Goal: Task Accomplishment & Management: Use online tool/utility

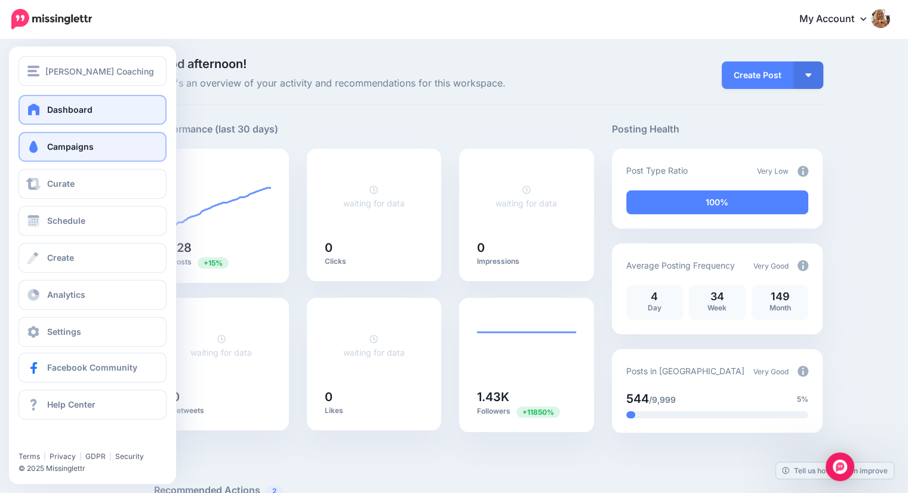
click at [69, 150] on span "Campaigns" at bounding box center [70, 146] width 47 height 10
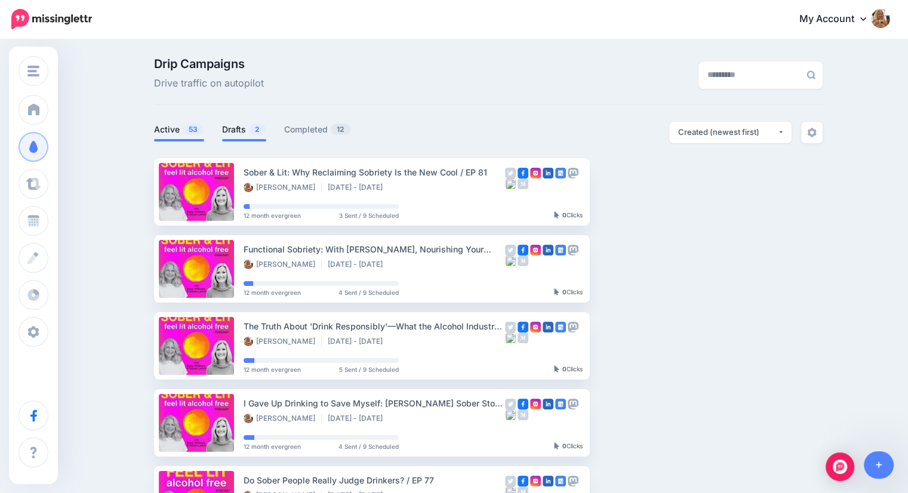
click at [237, 134] on link "Drafts 2" at bounding box center [244, 129] width 44 height 14
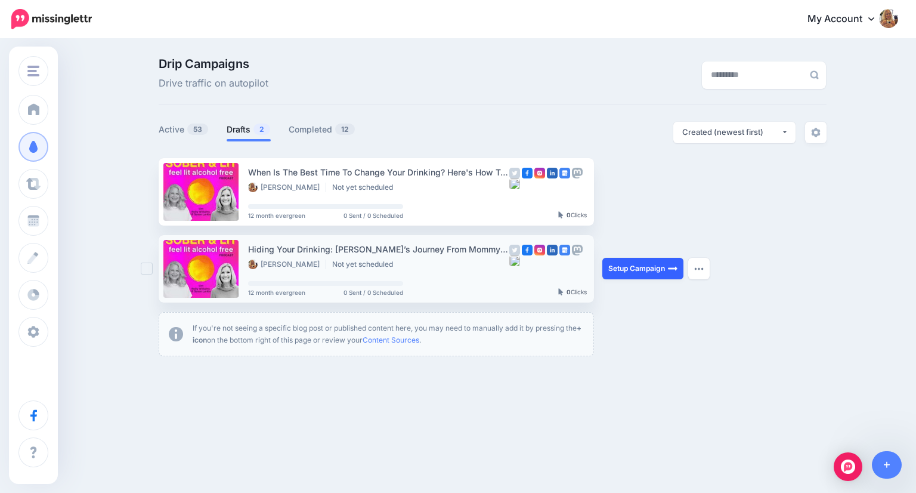
click at [647, 276] on link "Setup Campaign" at bounding box center [643, 268] width 81 height 21
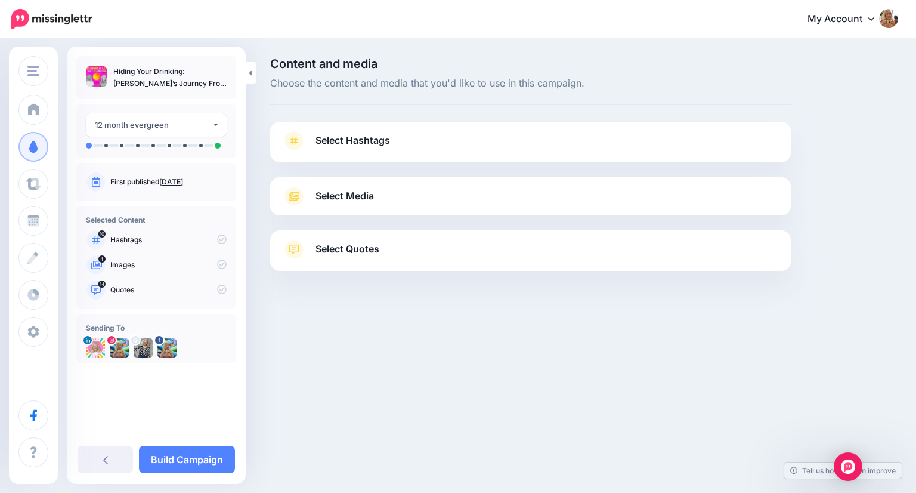
click at [370, 142] on span "Select Hashtags" at bounding box center [353, 140] width 75 height 16
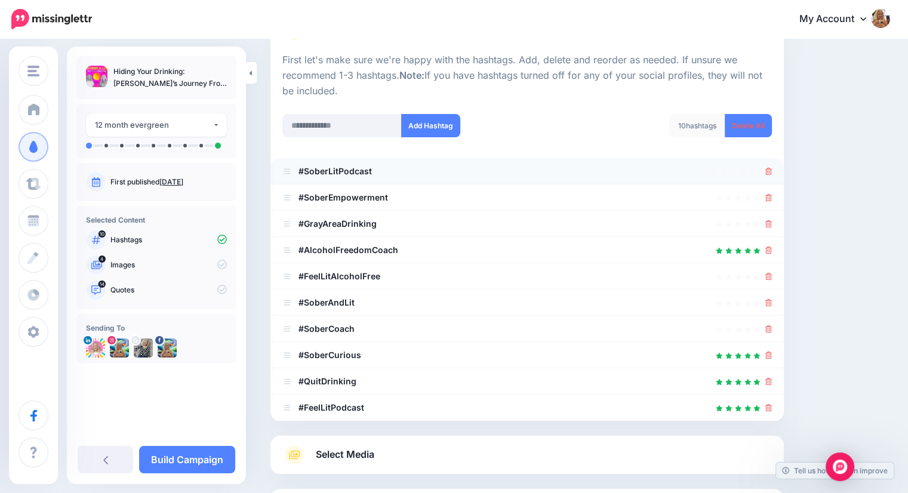
scroll to position [224, 0]
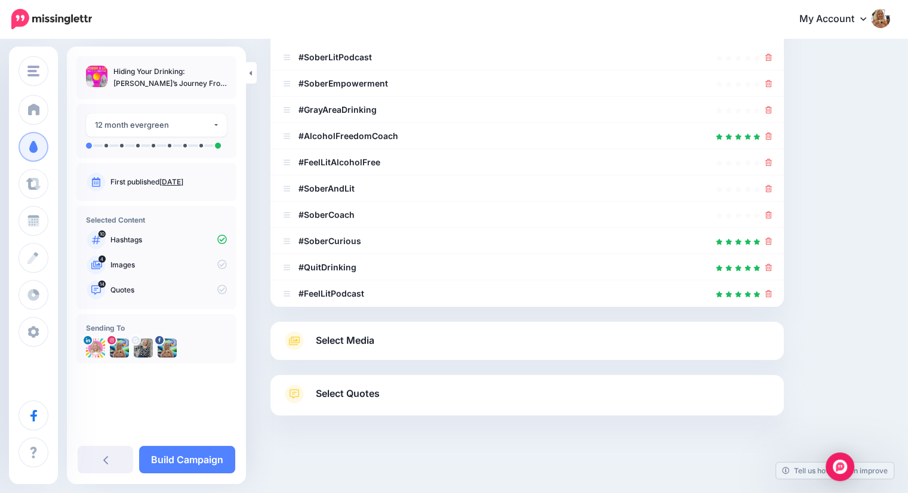
click at [346, 337] on span "Select Media" at bounding box center [345, 340] width 58 height 16
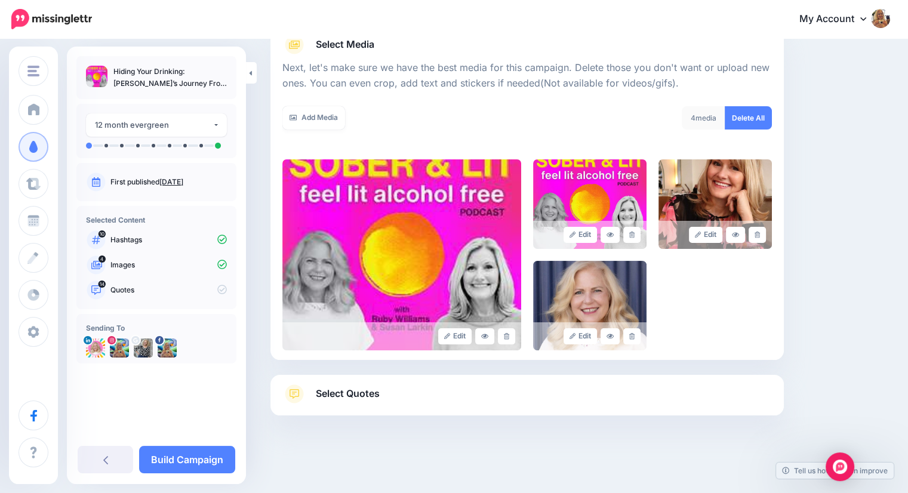
scroll to position [151, 0]
click at [760, 235] on icon at bounding box center [756, 235] width 5 height 7
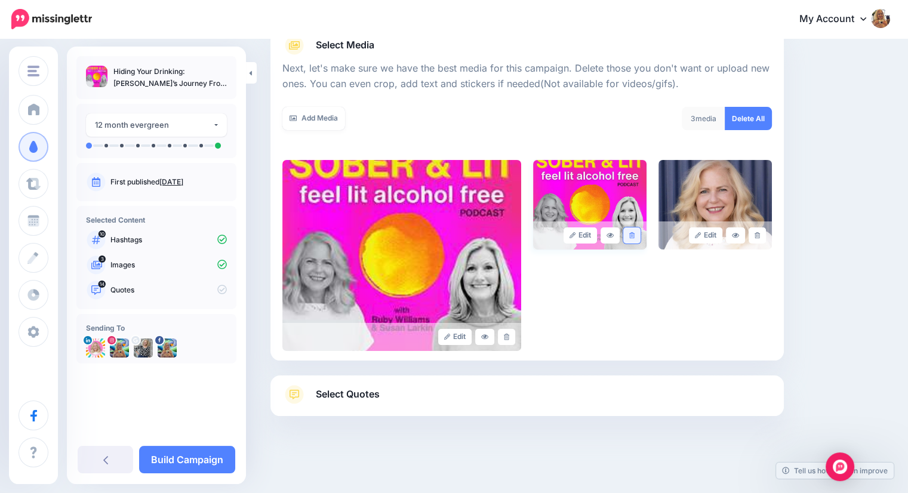
click at [640, 234] on link at bounding box center [631, 235] width 17 height 16
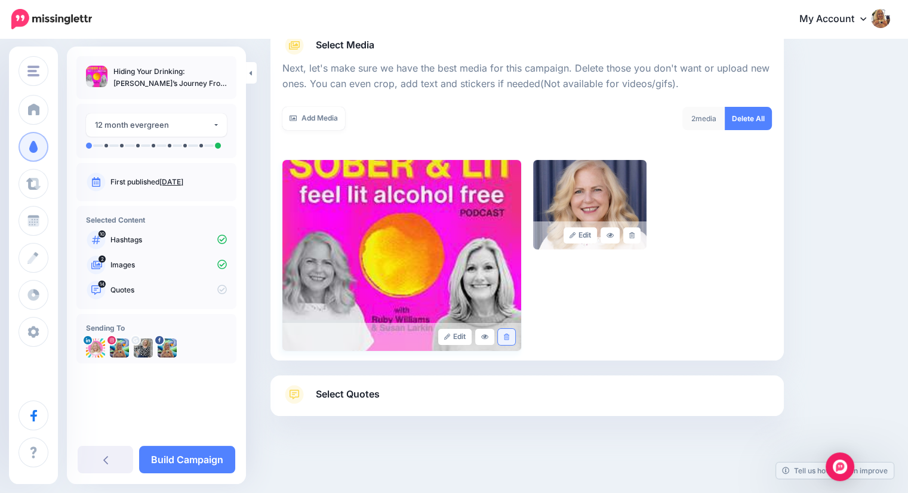
click at [509, 337] on icon at bounding box center [506, 337] width 5 height 7
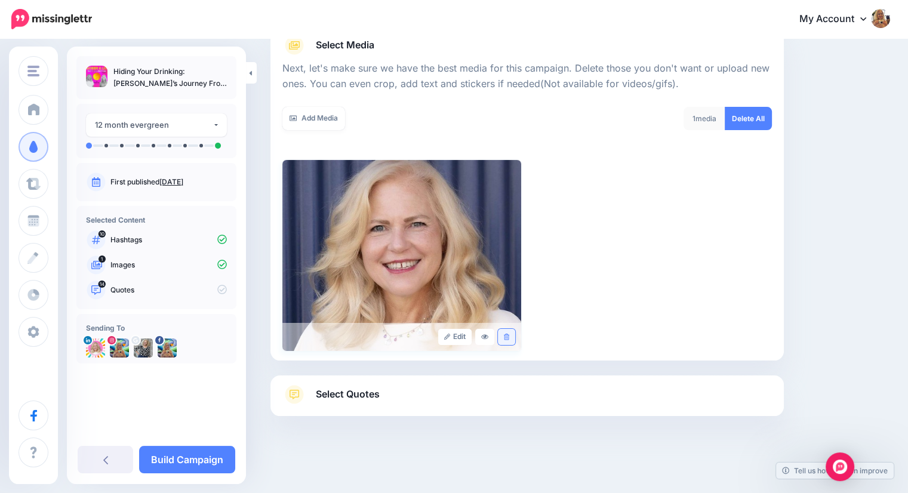
click at [509, 334] on icon at bounding box center [506, 337] width 5 height 7
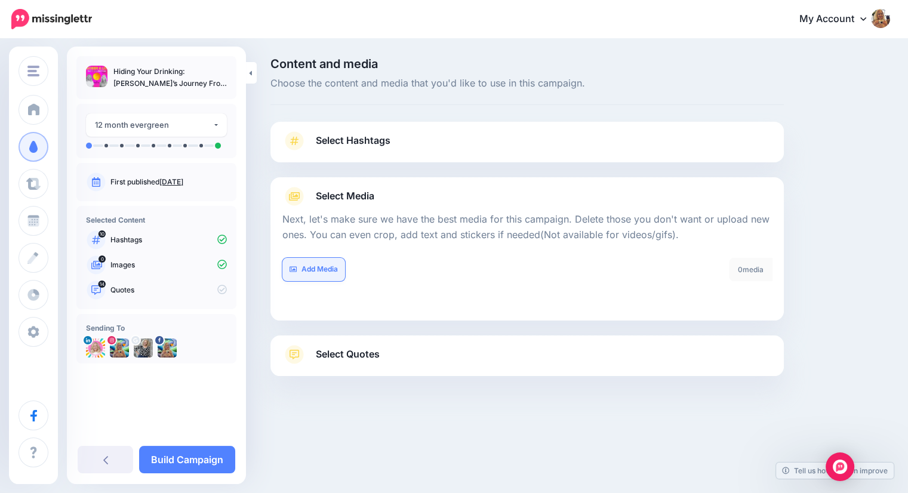
scroll to position [0, 0]
click at [309, 270] on link "Add Media" at bounding box center [313, 269] width 63 height 23
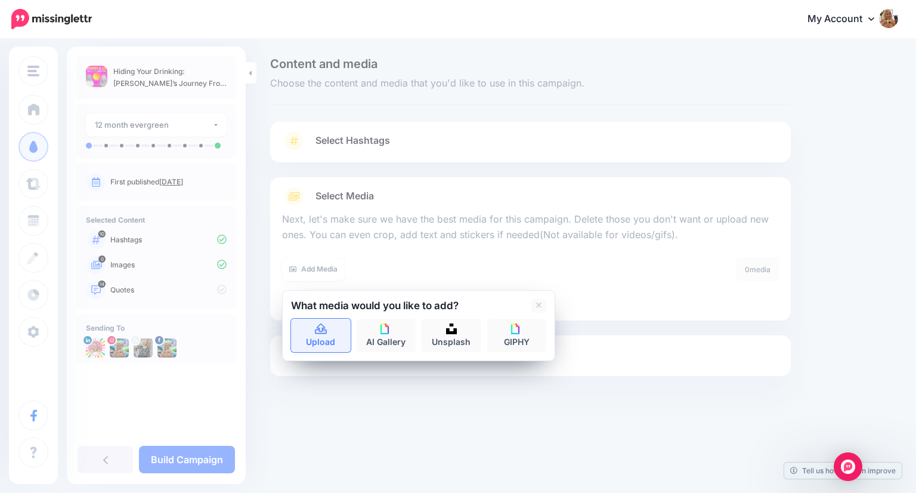
click at [320, 333] on icon at bounding box center [321, 328] width 12 height 11
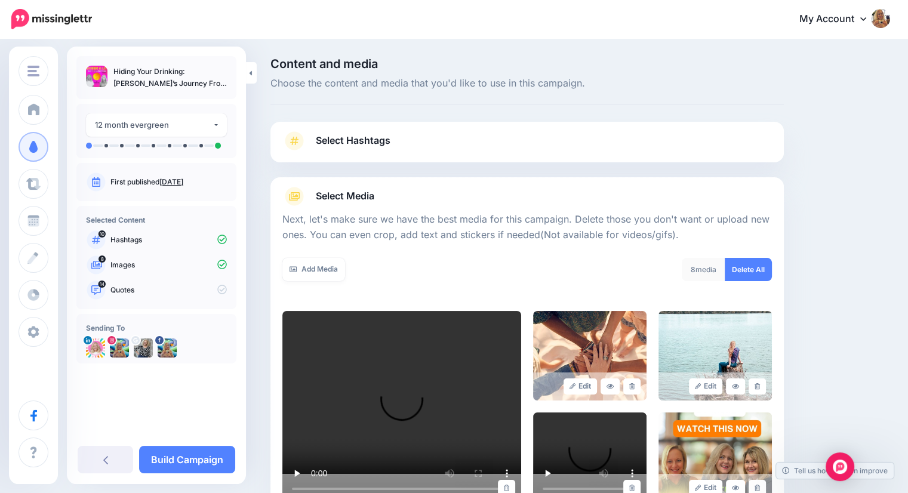
scroll to position [253, 0]
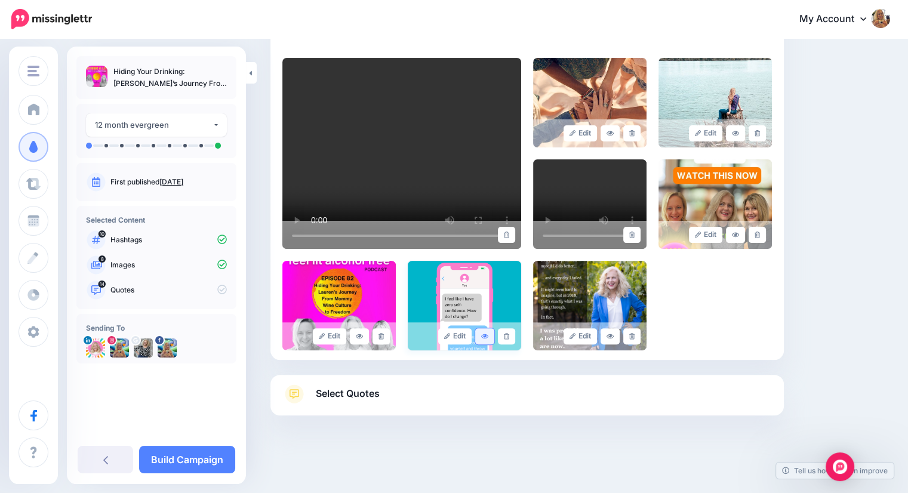
click at [486, 332] on link at bounding box center [484, 336] width 19 height 16
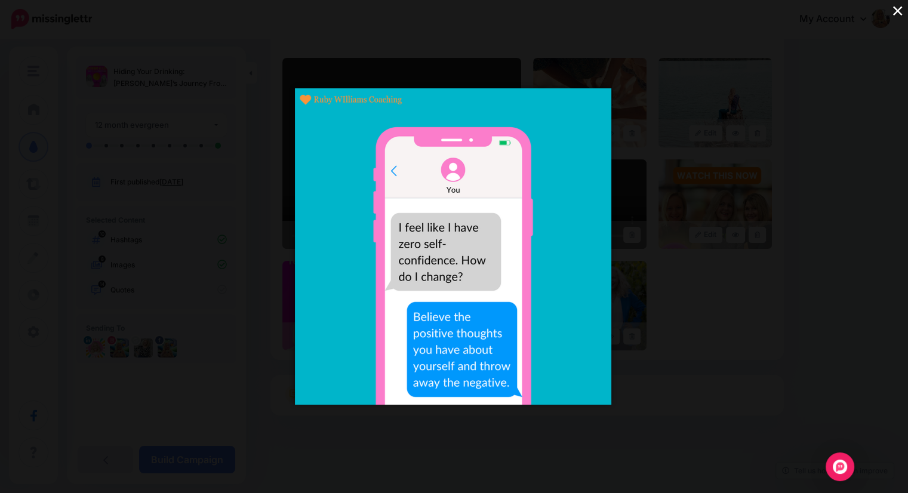
click at [898, 8] on button "×" at bounding box center [897, 10] width 21 height 21
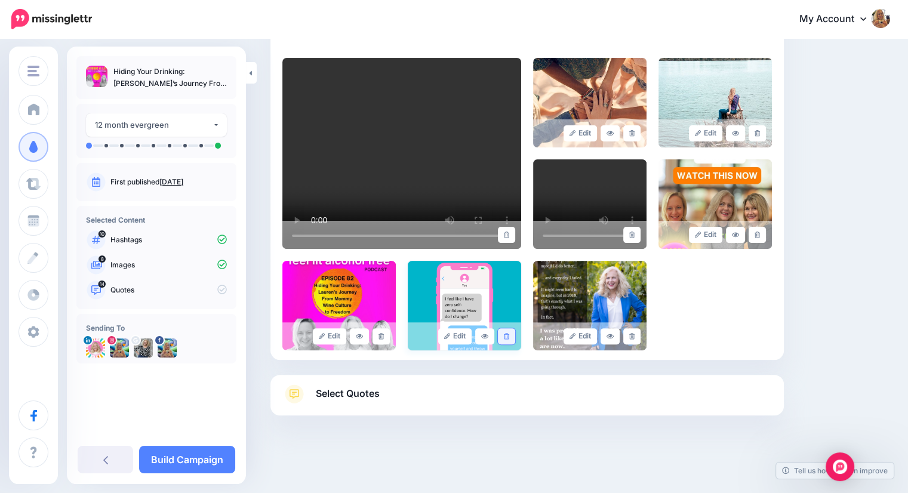
click at [513, 332] on link at bounding box center [506, 336] width 17 height 16
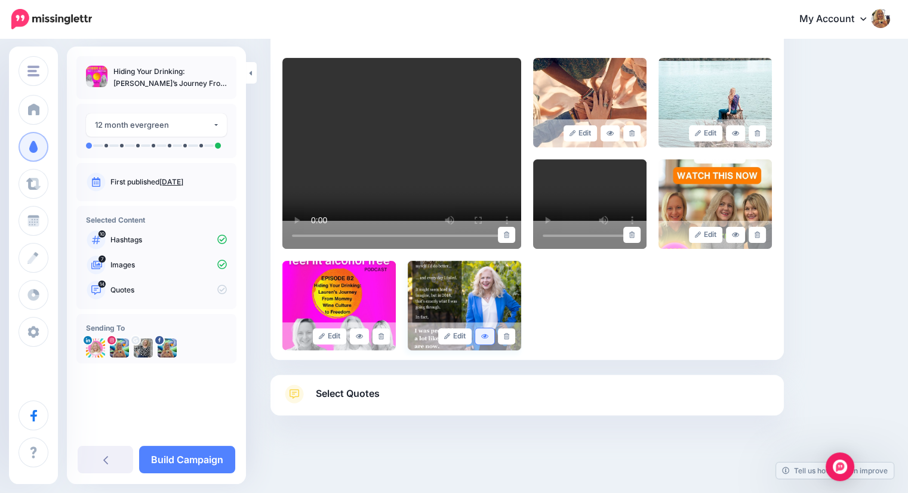
click at [487, 336] on icon at bounding box center [484, 336] width 7 height 5
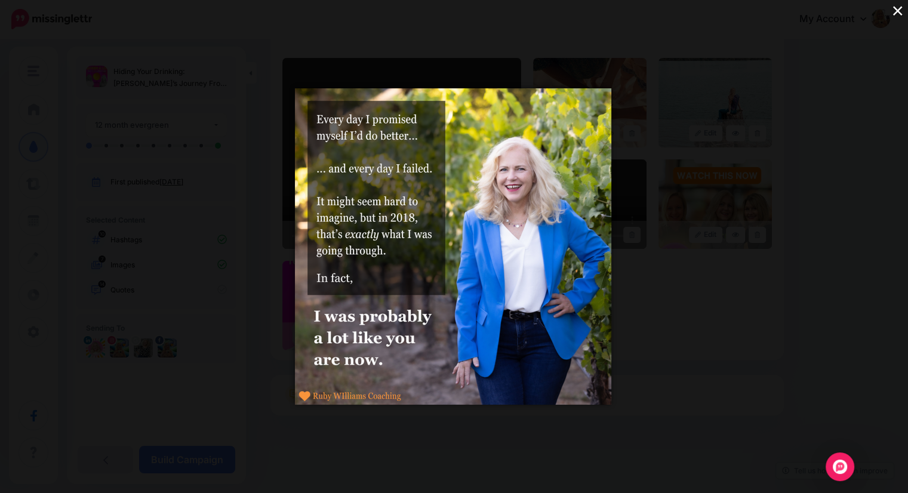
click at [895, 8] on button "×" at bounding box center [897, 10] width 21 height 21
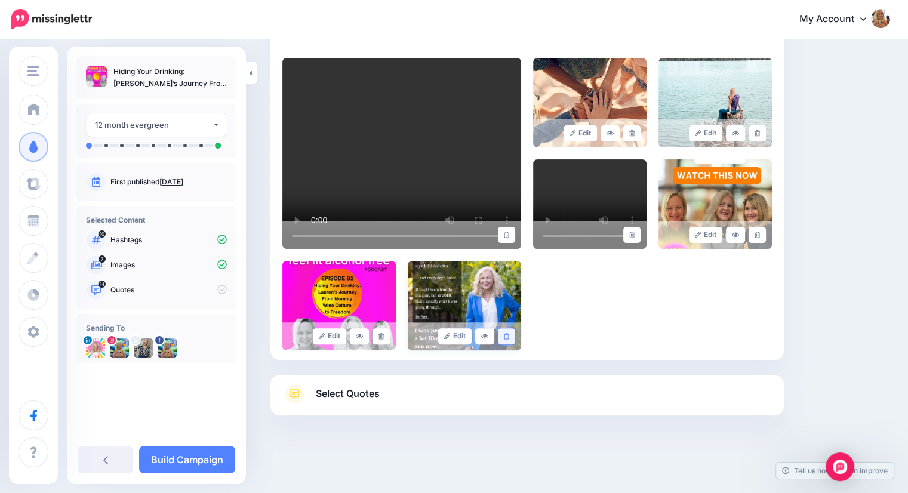
click at [509, 337] on icon at bounding box center [506, 336] width 5 height 7
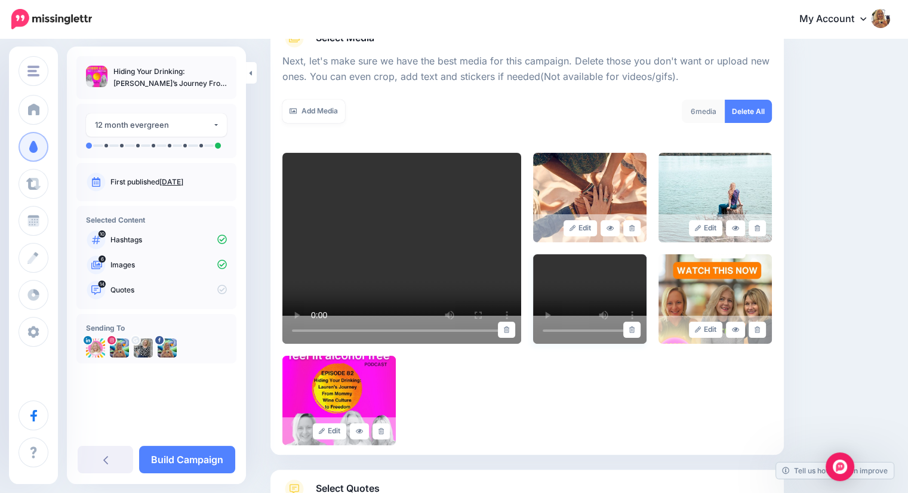
scroll to position [134, 0]
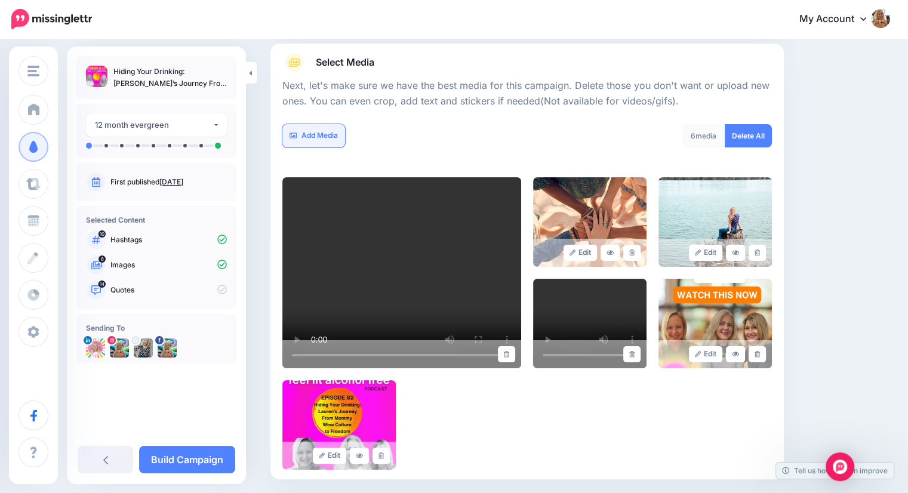
click at [339, 134] on link "Add Media" at bounding box center [313, 135] width 63 height 23
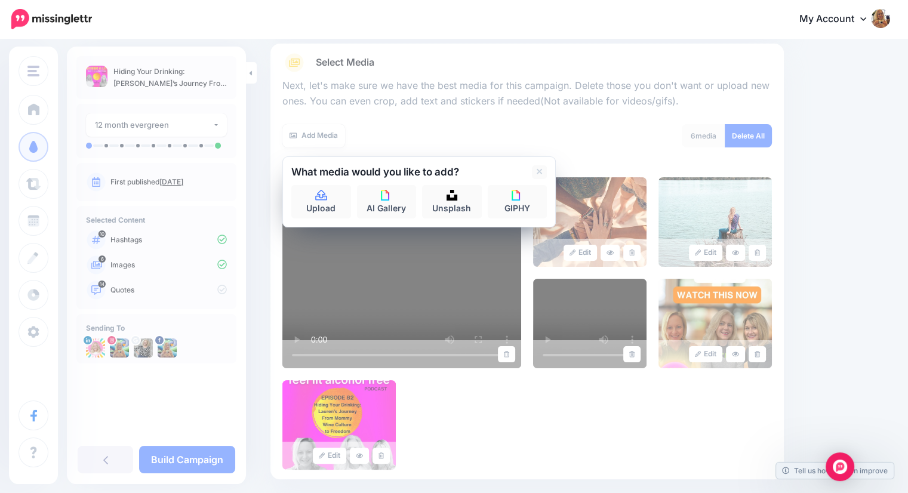
click at [435, 401] on div "Edit Edit" at bounding box center [526, 323] width 489 height 292
click at [323, 203] on link "Upload" at bounding box center [321, 201] width 60 height 33
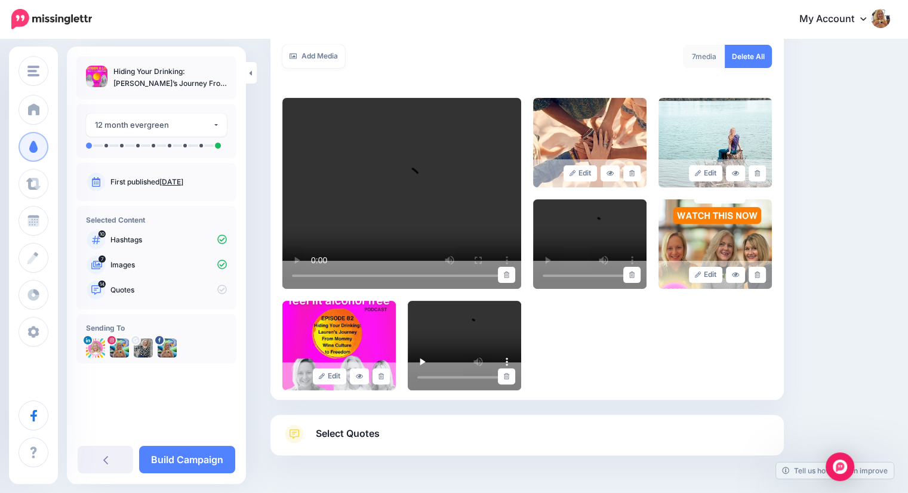
scroll to position [193, 0]
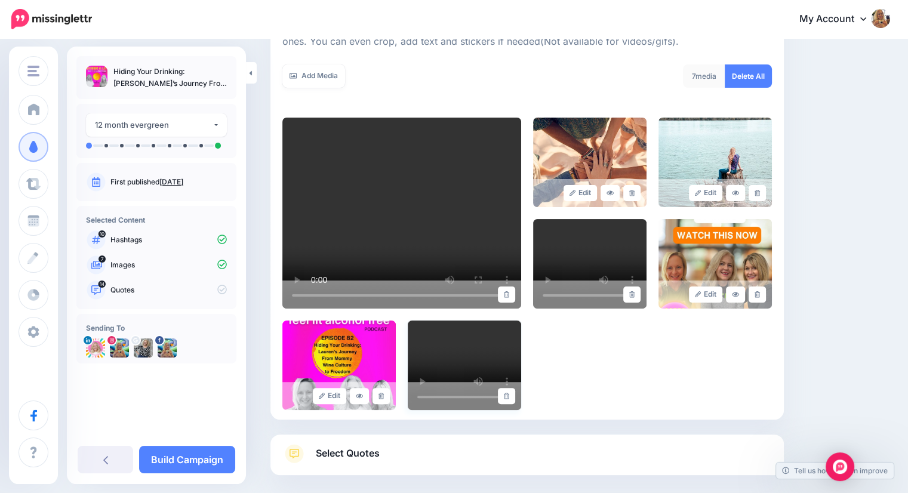
click at [473, 365] on video at bounding box center [464, 364] width 113 height 89
click at [509, 397] on icon at bounding box center [506, 396] width 5 height 7
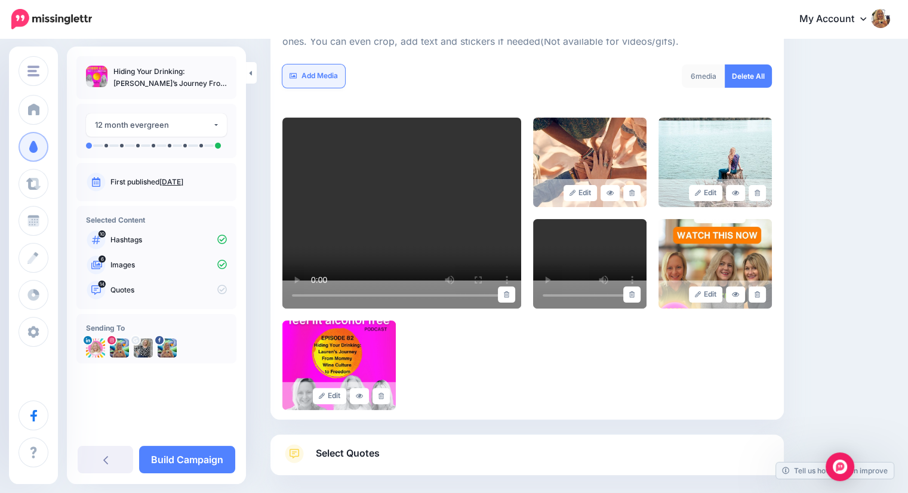
click at [325, 72] on link "Add Media" at bounding box center [313, 75] width 63 height 23
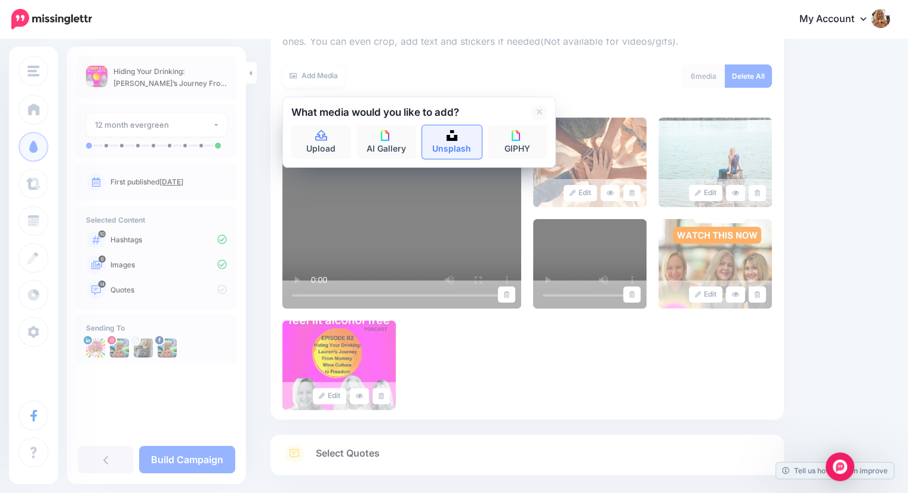
click at [442, 141] on link "Unsplash" at bounding box center [452, 141] width 60 height 33
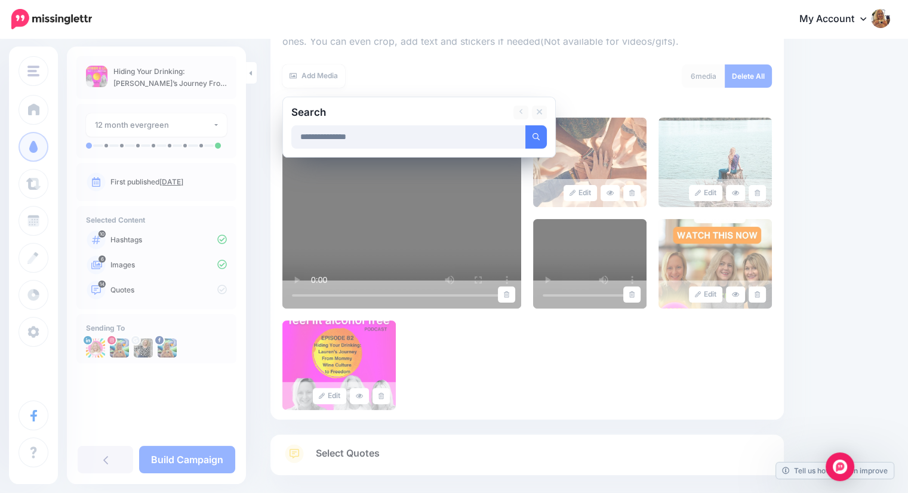
click at [525, 125] on button "submit" at bounding box center [535, 136] width 21 height 23
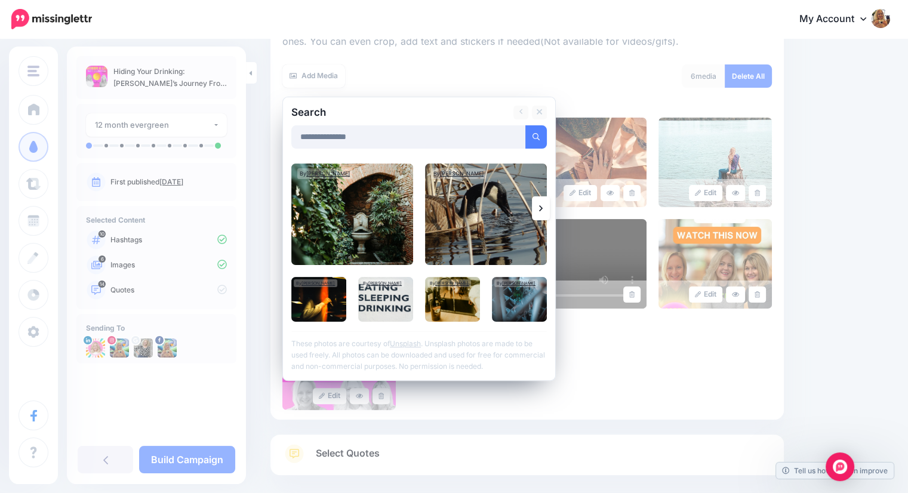
click at [534, 208] on link at bounding box center [541, 208] width 18 height 24
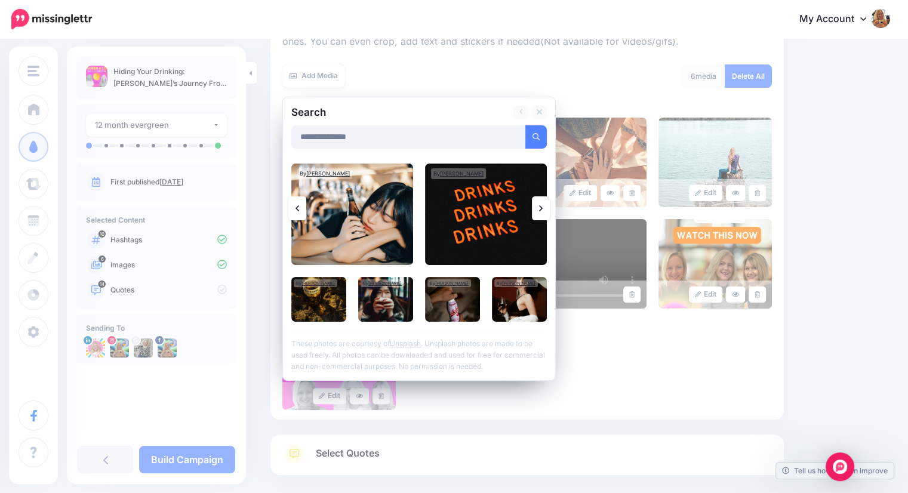
click at [534, 208] on link at bounding box center [541, 208] width 18 height 24
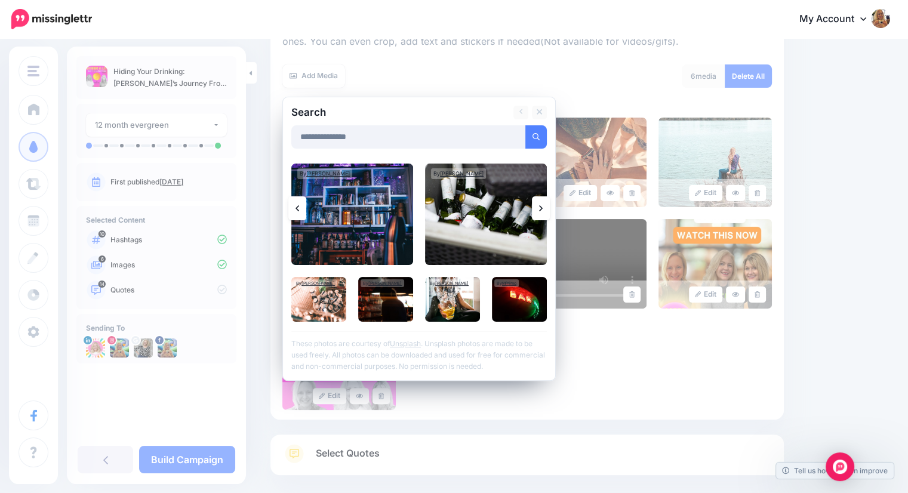
click at [534, 208] on link at bounding box center [541, 208] width 18 height 24
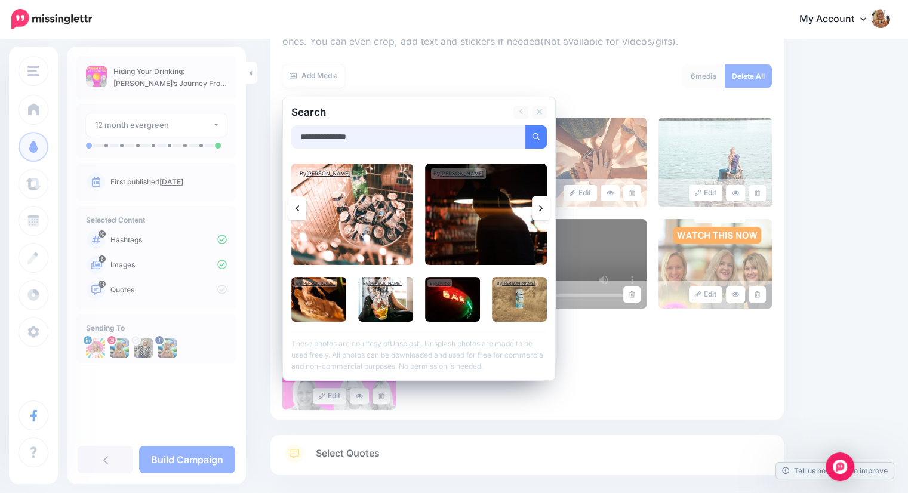
drag, startPoint x: 379, startPoint y: 141, endPoint x: 327, endPoint y: 132, distance: 53.4
click at [327, 132] on input "**********" at bounding box center [408, 136] width 234 height 23
type input "******"
click at [525, 125] on button "submit" at bounding box center [535, 136] width 21 height 23
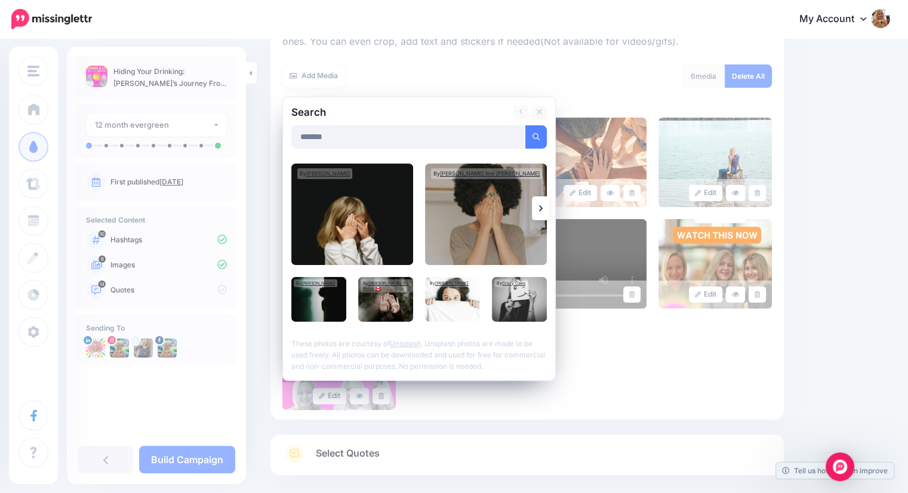
click at [542, 212] on icon at bounding box center [541, 208] width 4 height 10
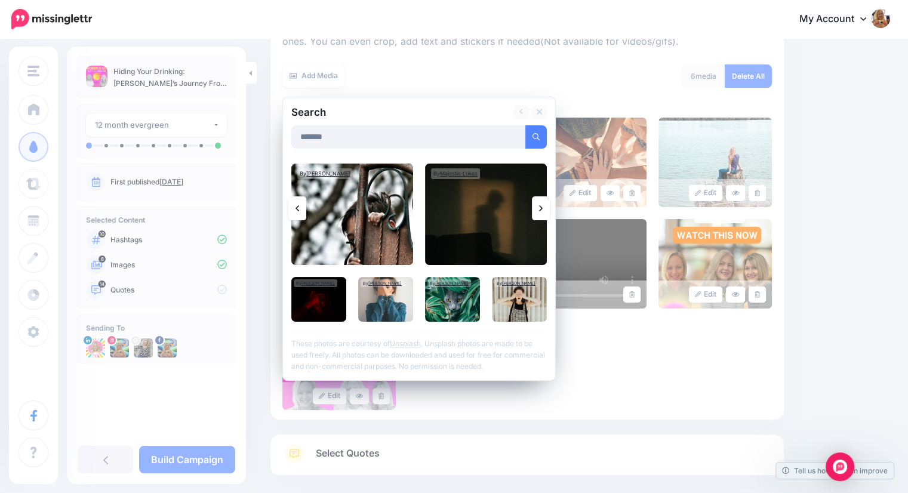
click at [542, 212] on icon at bounding box center [541, 208] width 4 height 10
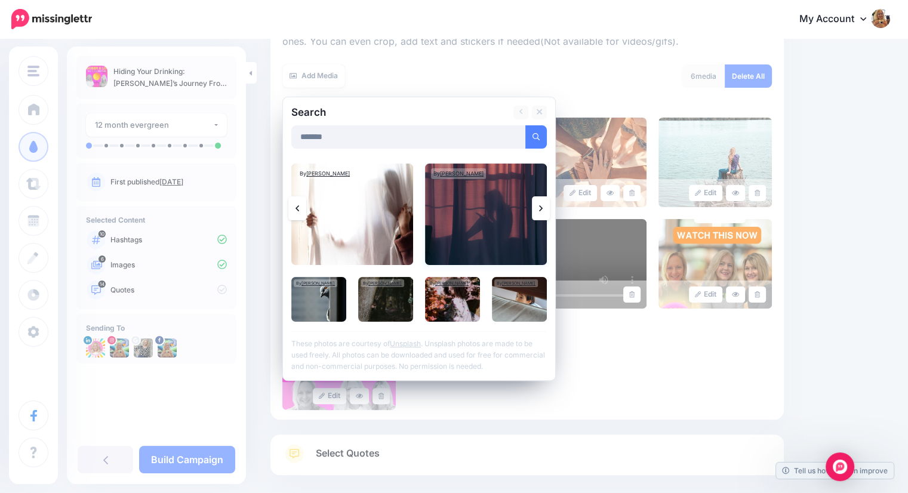
click at [486, 208] on img at bounding box center [486, 213] width 122 height 101
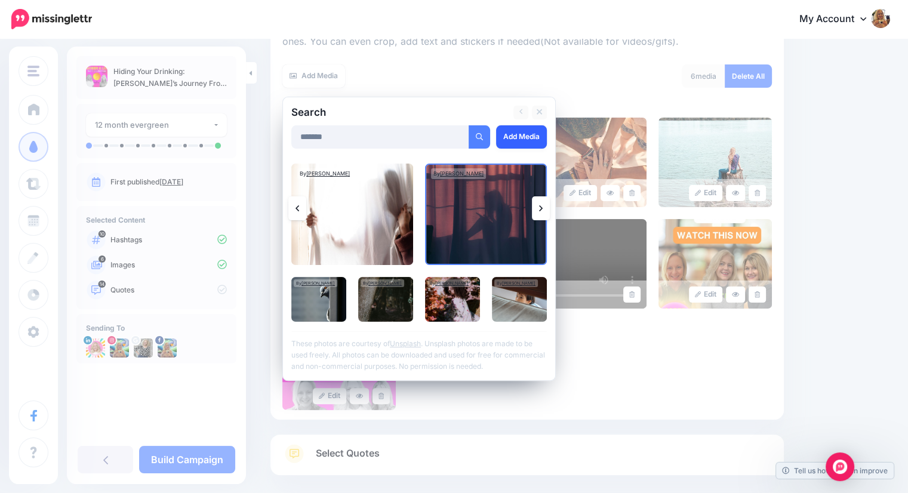
click at [513, 138] on link "Add Media" at bounding box center [521, 136] width 51 height 23
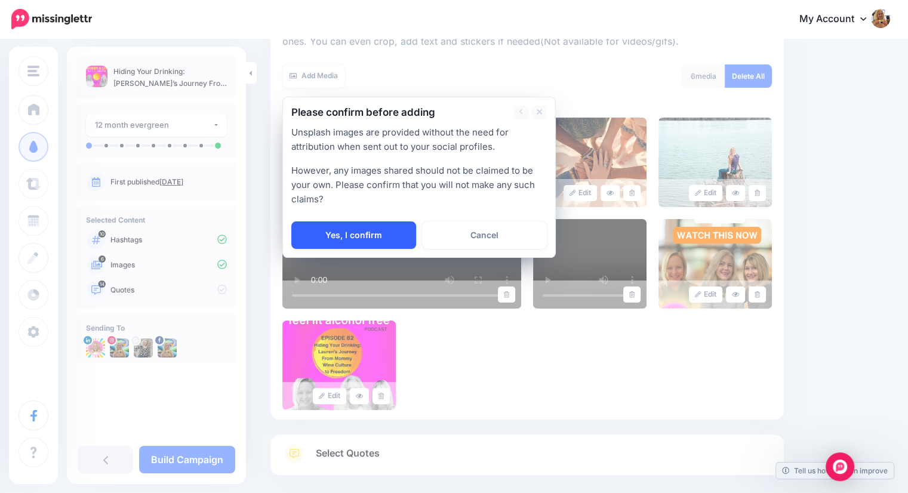
click at [369, 232] on link "Yes, I confirm" at bounding box center [353, 234] width 125 height 27
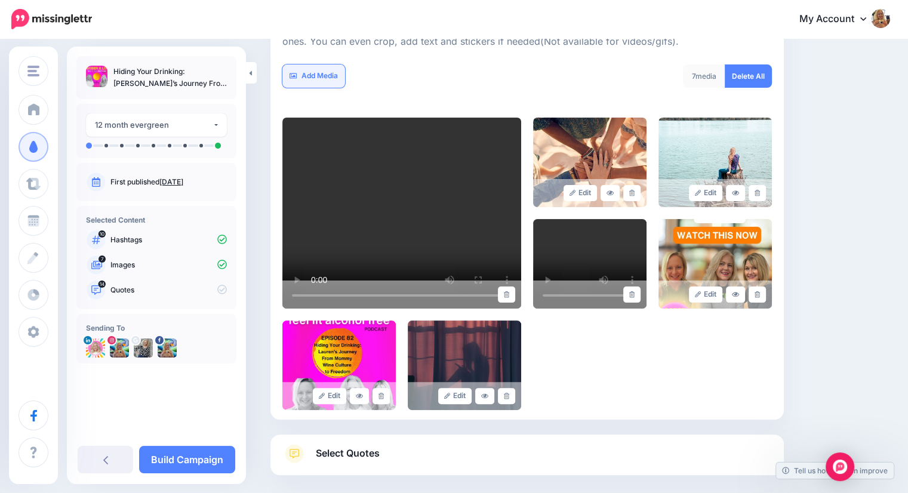
click at [320, 67] on link "Add Media" at bounding box center [313, 75] width 63 height 23
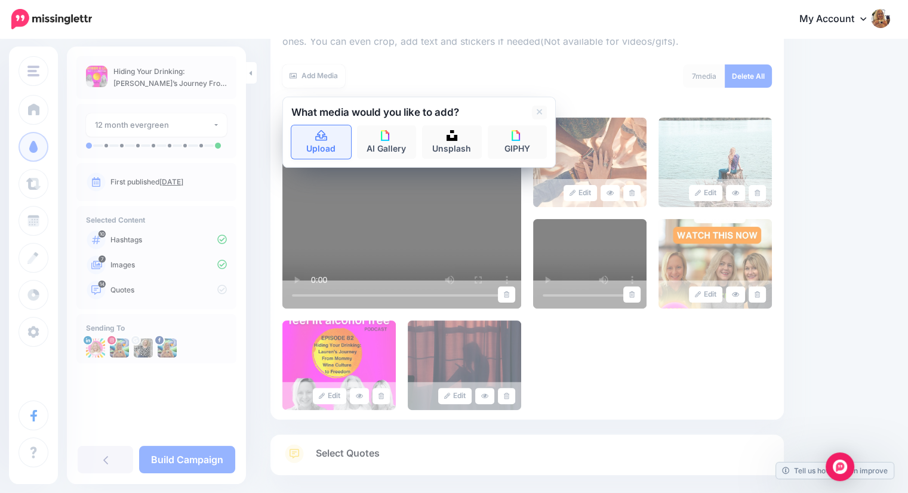
click at [317, 134] on icon at bounding box center [321, 135] width 12 height 11
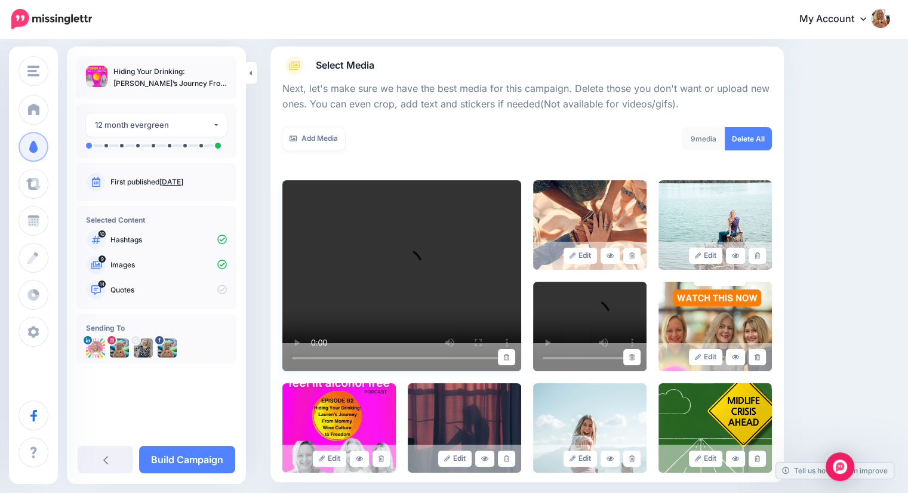
scroll to position [134, 0]
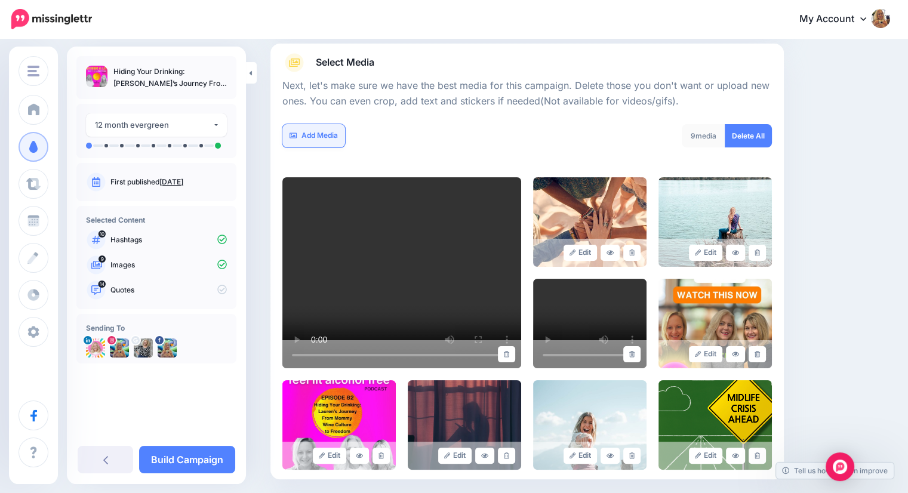
click at [307, 135] on link "Add Media" at bounding box center [313, 135] width 63 height 23
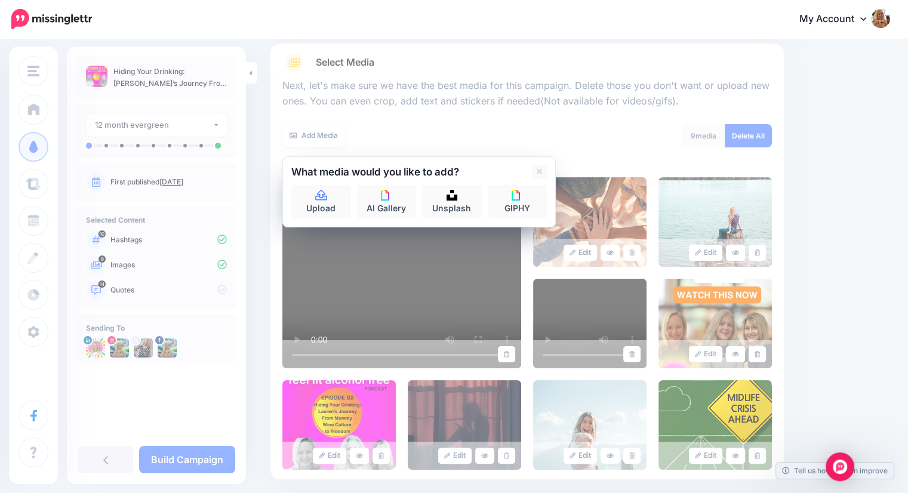
click at [518, 123] on div at bounding box center [526, 116] width 489 height 15
click at [574, 130] on div "9 media Delete All" at bounding box center [654, 143] width 254 height 38
click at [539, 171] on icon at bounding box center [539, 172] width 6 height 6
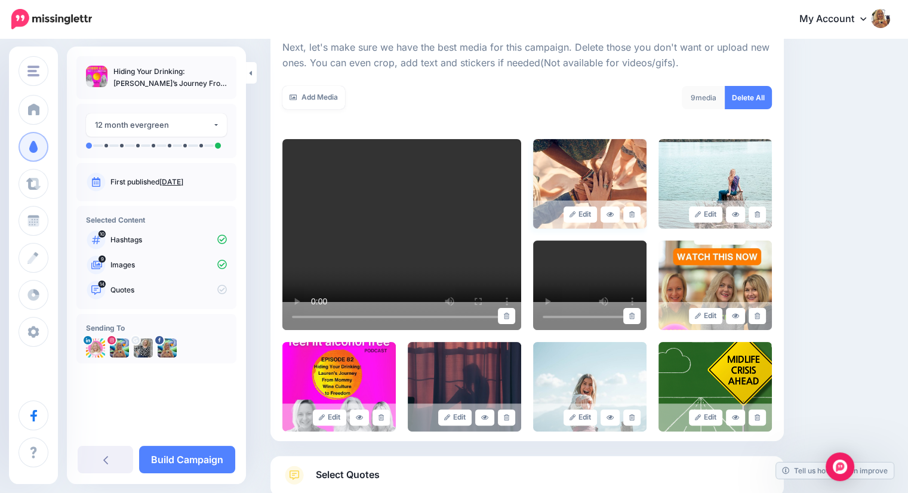
scroll to position [193, 0]
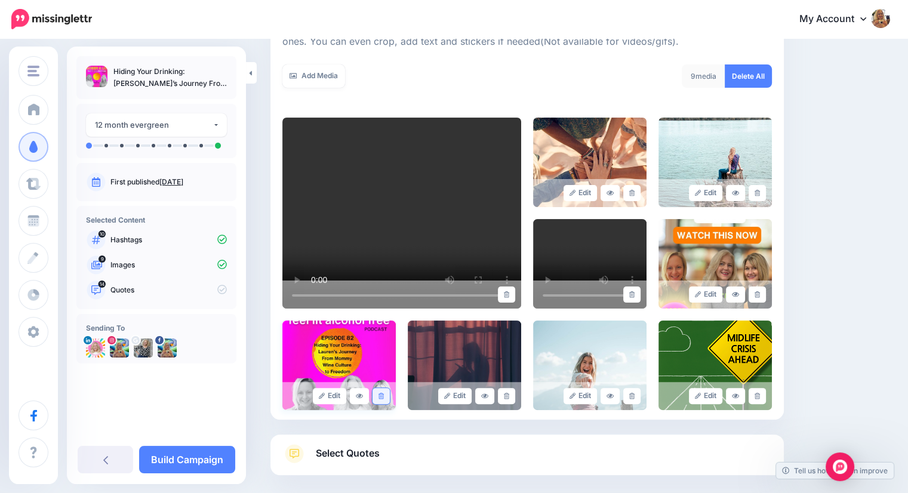
click at [382, 397] on icon at bounding box center [380, 396] width 5 height 7
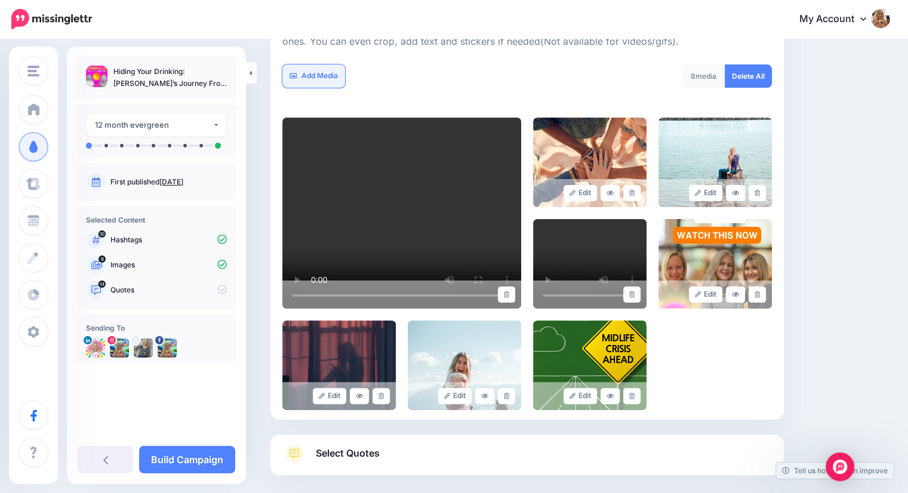
click at [326, 76] on link "Add Media" at bounding box center [313, 75] width 63 height 23
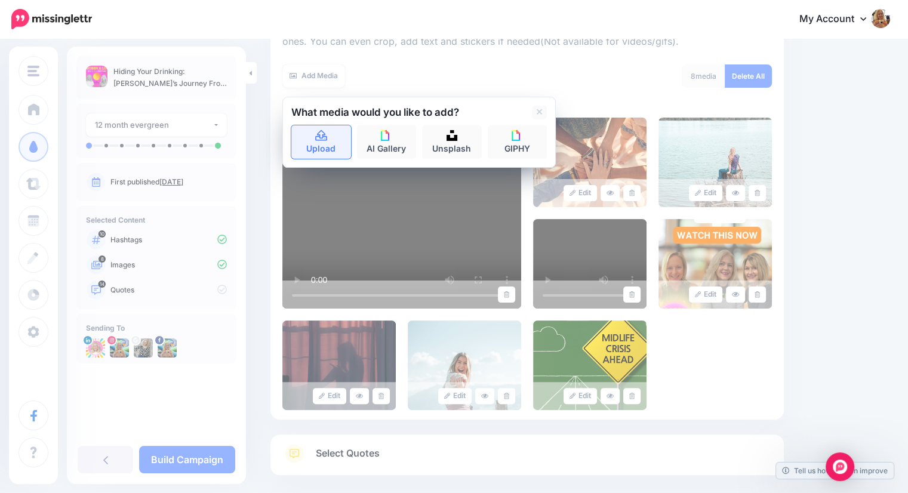
click at [322, 140] on icon at bounding box center [321, 135] width 12 height 11
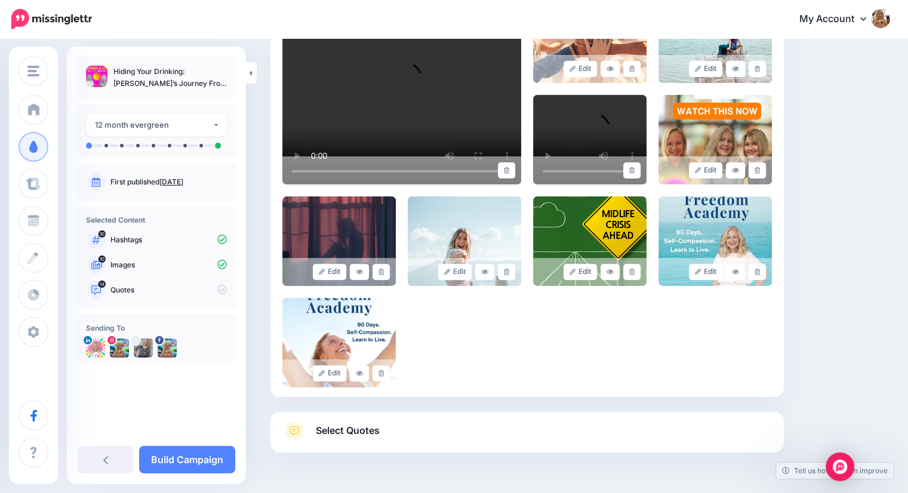
scroll to position [354, 0]
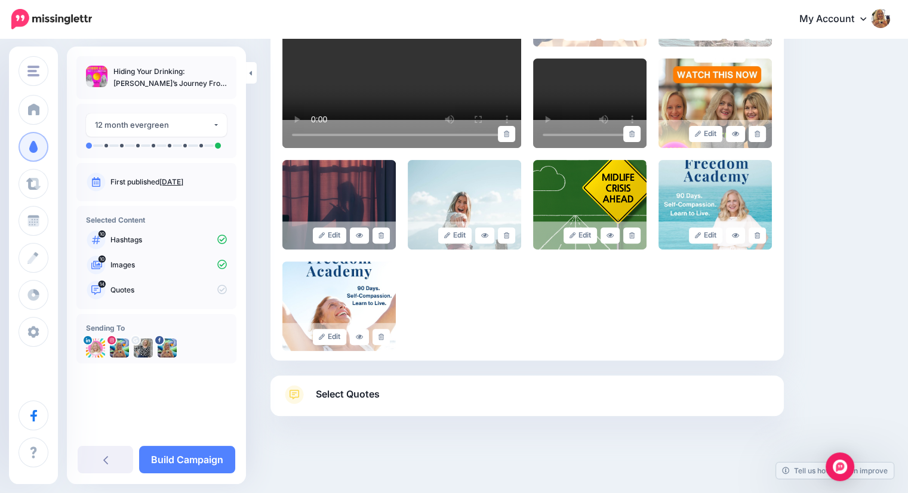
click at [342, 392] on span "Select Quotes" at bounding box center [348, 394] width 64 height 16
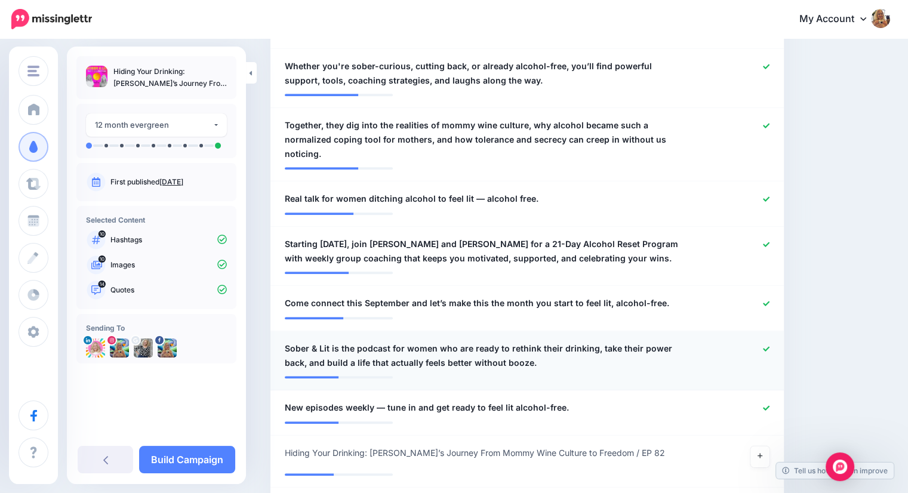
scroll to position [831, 0]
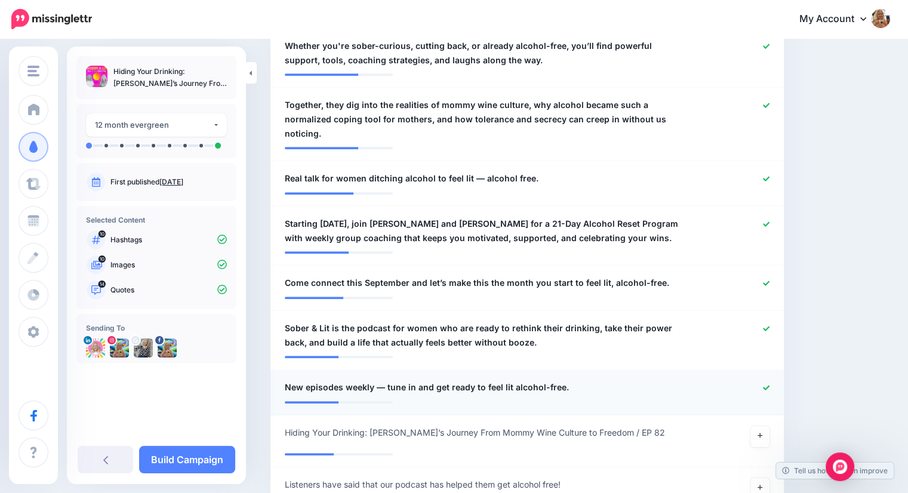
click at [769, 384] on icon at bounding box center [766, 387] width 7 height 7
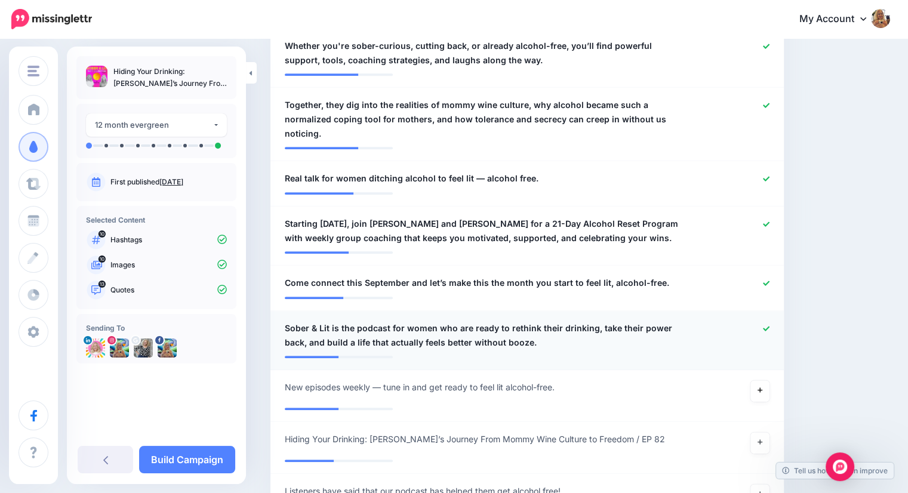
click at [769, 326] on icon at bounding box center [766, 328] width 7 height 5
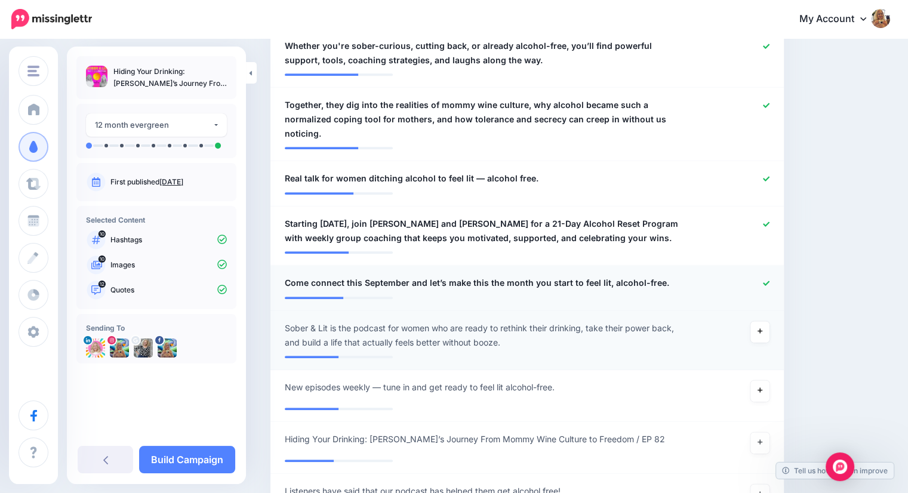
click at [769, 280] on icon at bounding box center [766, 283] width 7 height 7
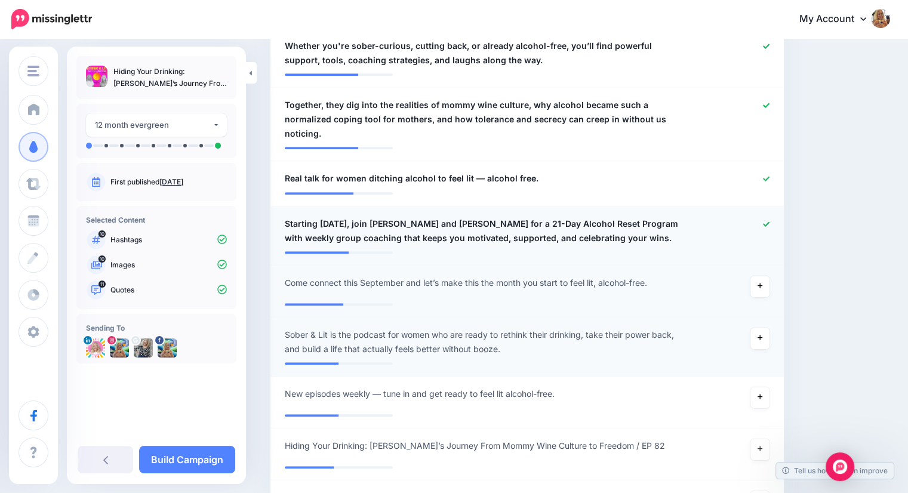
click at [769, 221] on icon at bounding box center [766, 223] width 7 height 5
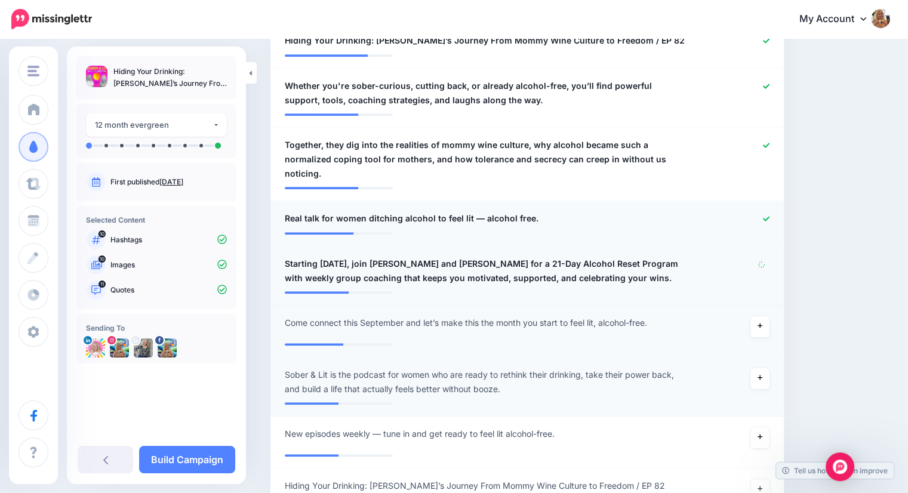
scroll to position [771, 0]
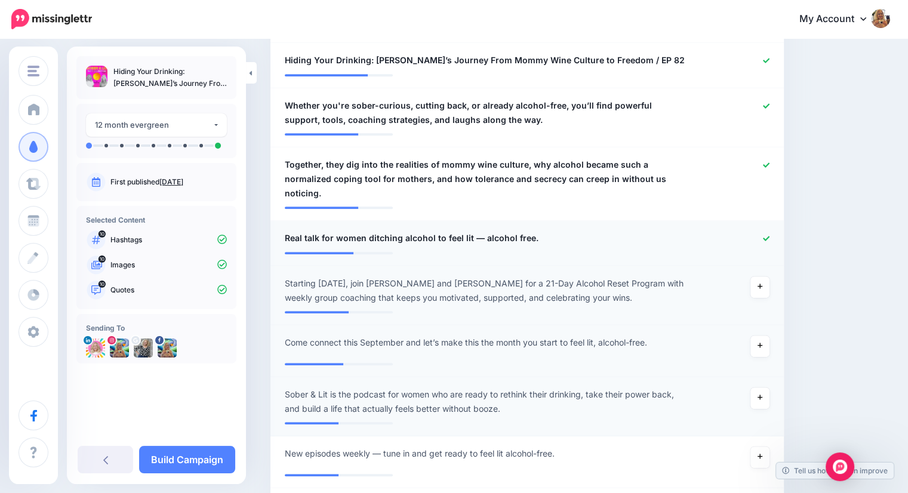
click at [769, 235] on icon at bounding box center [766, 238] width 7 height 7
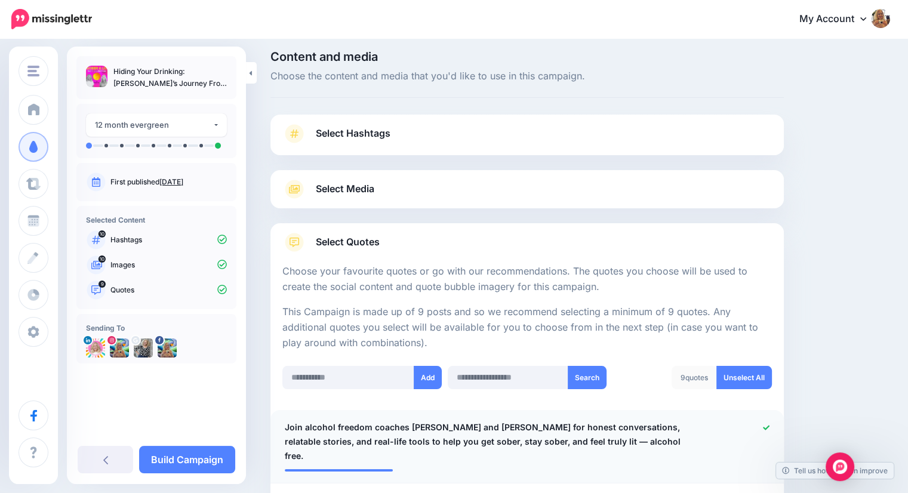
scroll to position [0, 0]
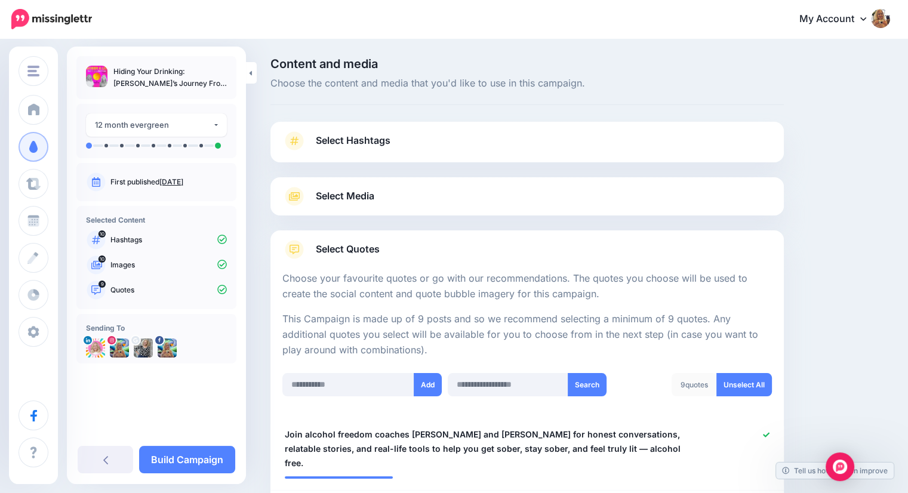
click at [365, 145] on span "Select Hashtags" at bounding box center [353, 140] width 75 height 16
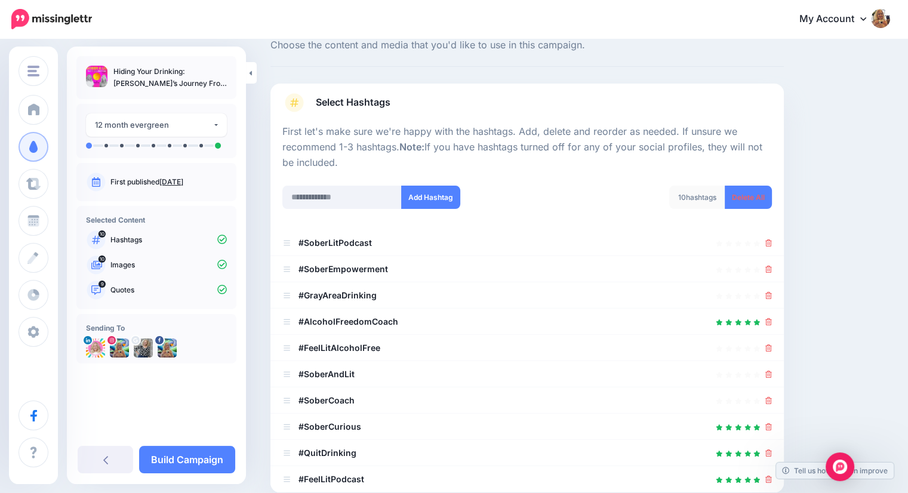
scroll to position [60, 0]
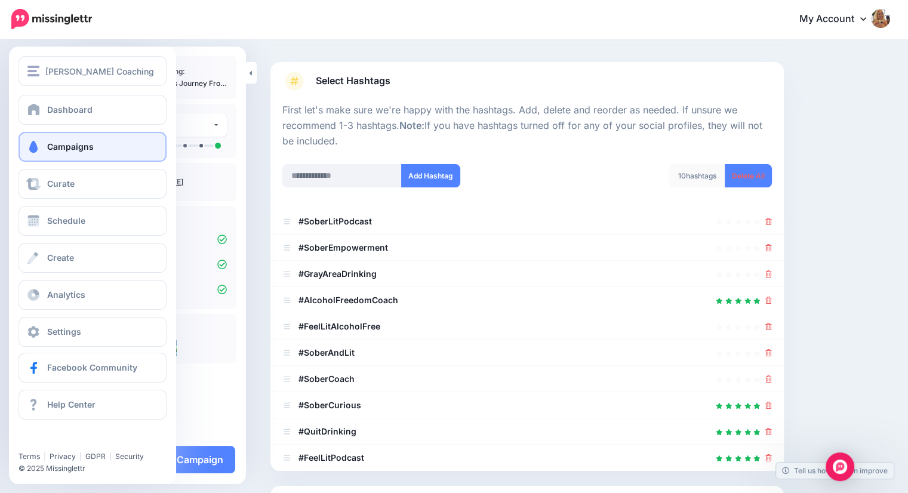
click at [61, 144] on span "Campaigns" at bounding box center [70, 146] width 47 height 10
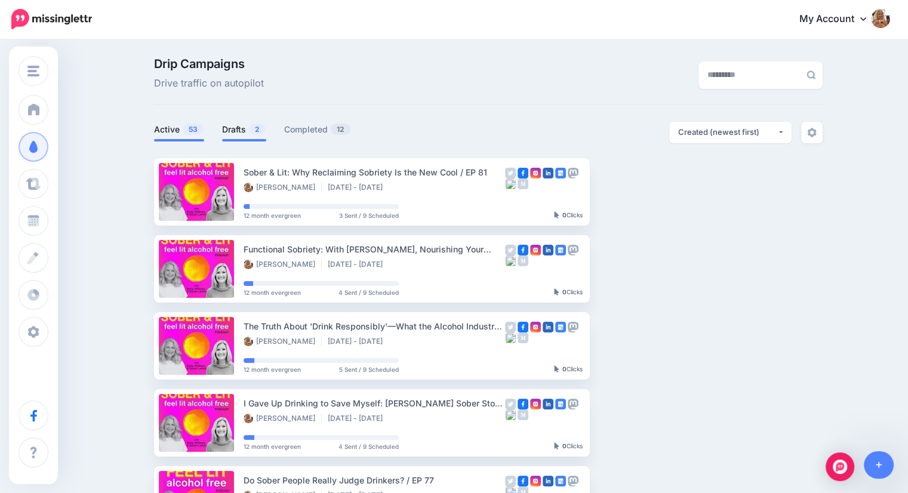
click at [240, 129] on link "Drafts 2" at bounding box center [244, 129] width 44 height 14
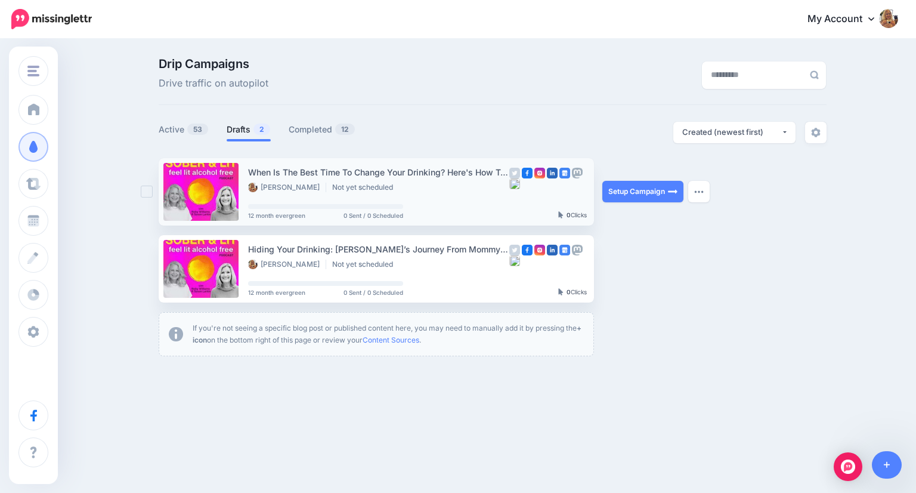
click at [388, 172] on div "When Is The Best Time To Change Your Drinking? Here's How To Break Free / EP 83" at bounding box center [378, 172] width 261 height 14
click at [642, 195] on link "Setup Campaign" at bounding box center [643, 191] width 81 height 21
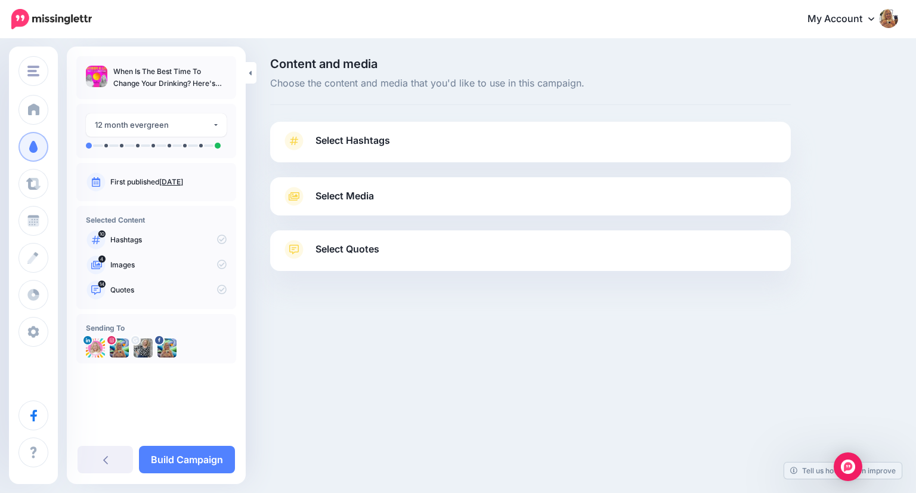
click at [384, 139] on span "Select Hashtags" at bounding box center [353, 140] width 75 height 16
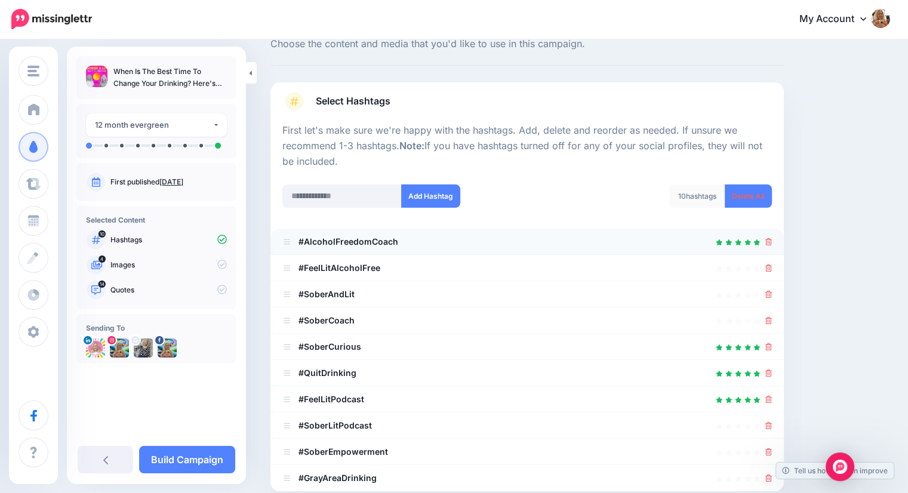
scroll to position [60, 0]
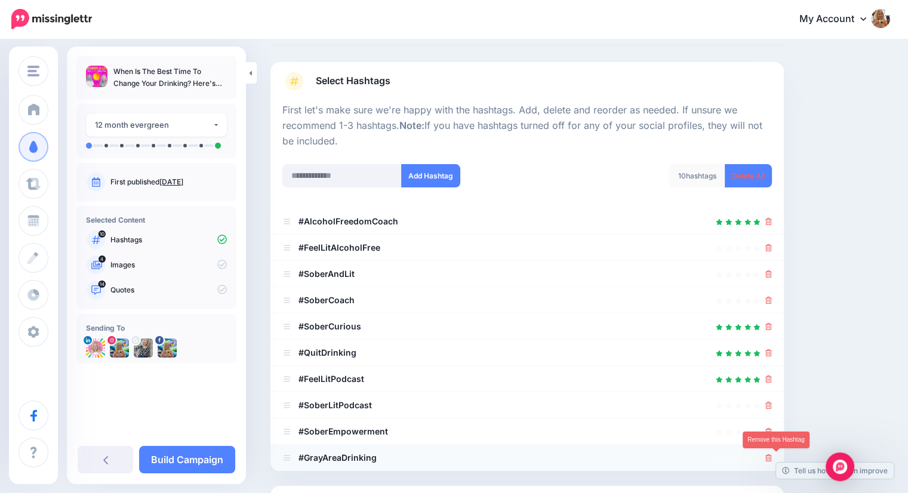
click at [771, 456] on icon at bounding box center [768, 457] width 7 height 7
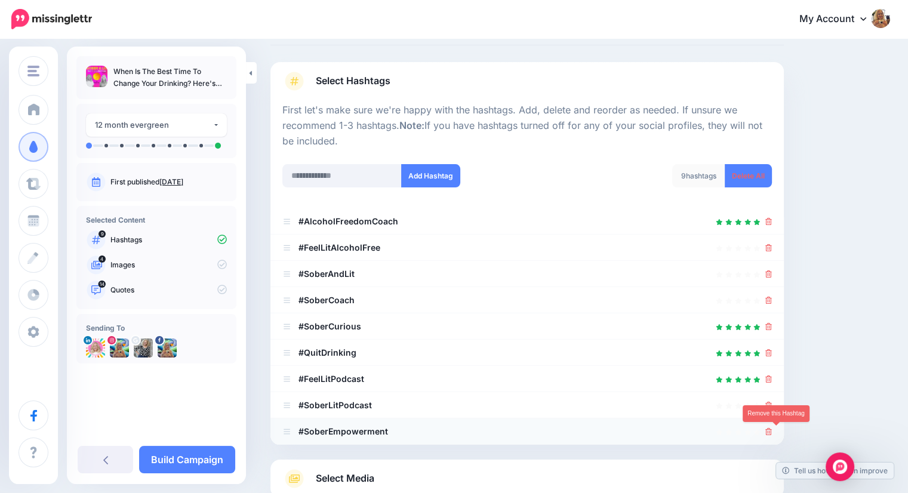
click at [771, 430] on icon at bounding box center [768, 431] width 7 height 7
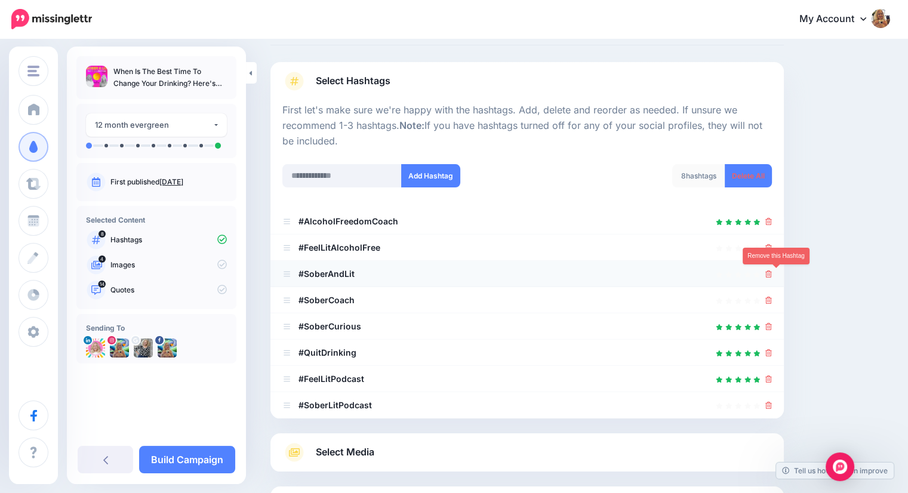
click at [771, 273] on icon at bounding box center [768, 273] width 7 height 7
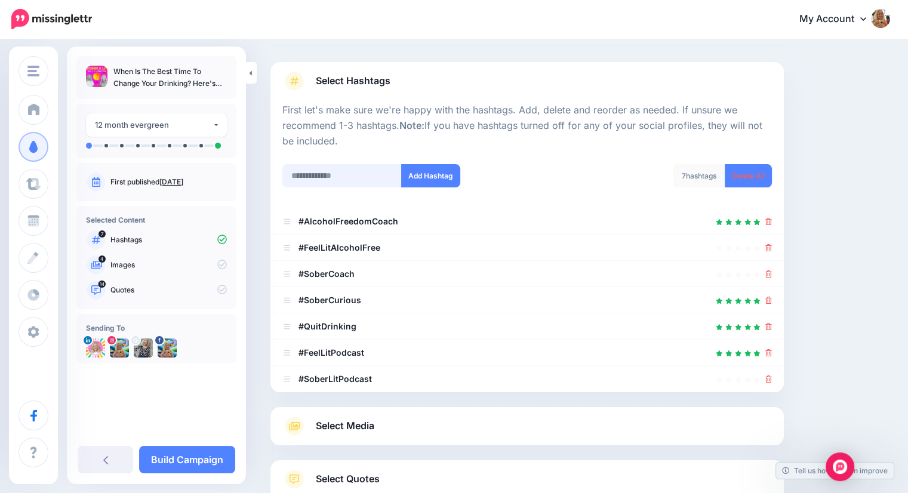
click at [307, 170] on input "text" at bounding box center [341, 175] width 119 height 23
type input "******"
click at [432, 178] on button "Add Hashtag" at bounding box center [430, 175] width 59 height 23
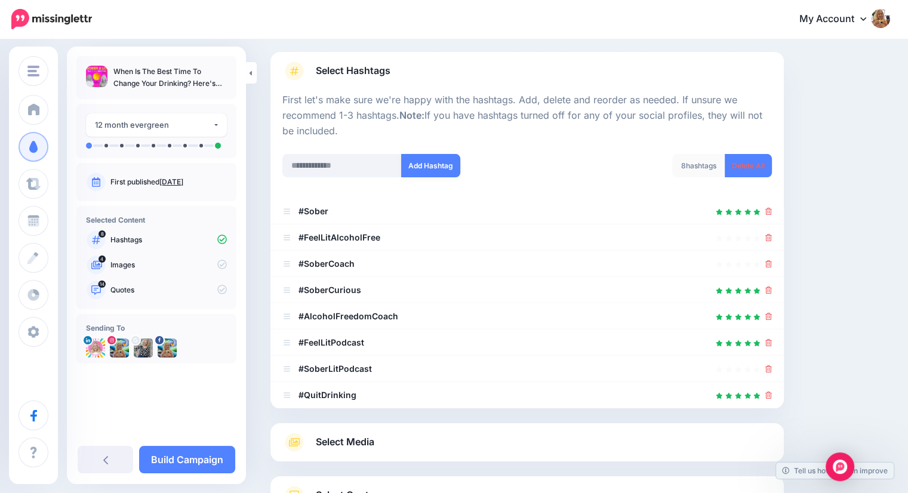
scroll to position [69, 0]
click at [335, 163] on input "text" at bounding box center [341, 166] width 119 height 23
click at [771, 240] on icon at bounding box center [768, 238] width 7 height 7
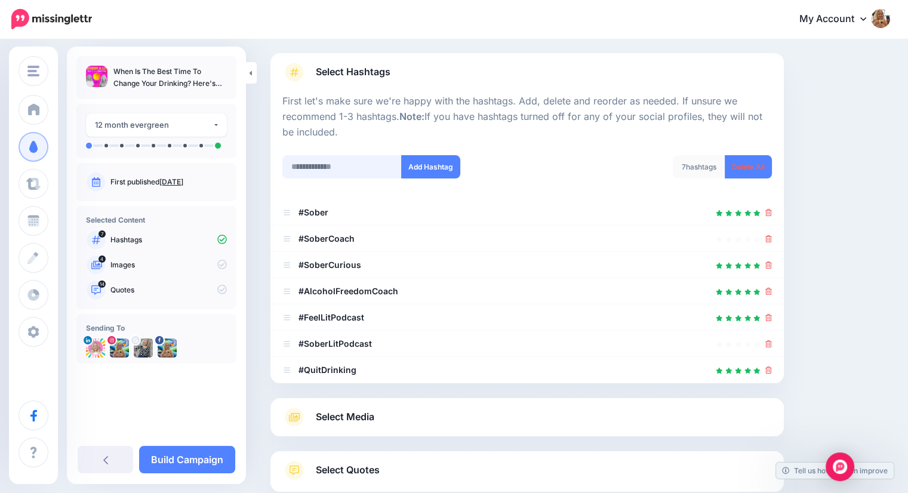
click at [337, 170] on input "text" at bounding box center [341, 166] width 119 height 23
type input "**********"
click at [431, 167] on button "Add Hashtag" at bounding box center [430, 166] width 59 height 23
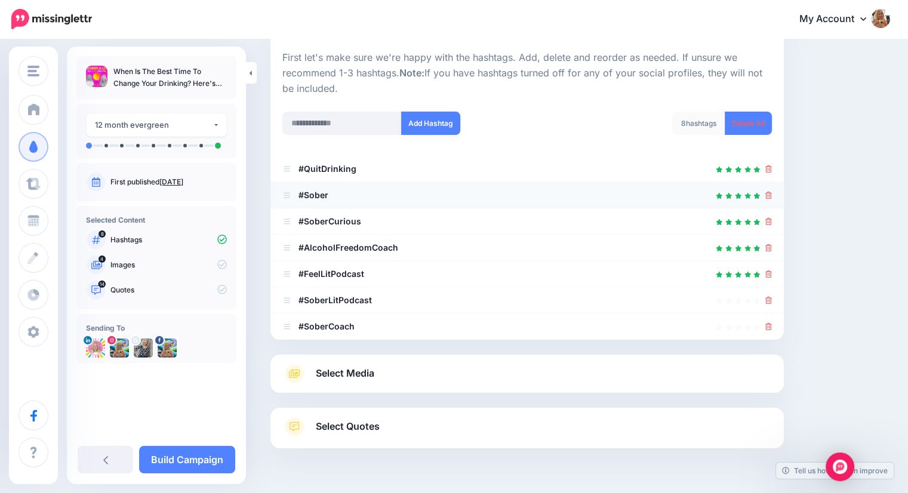
scroll to position [85, 0]
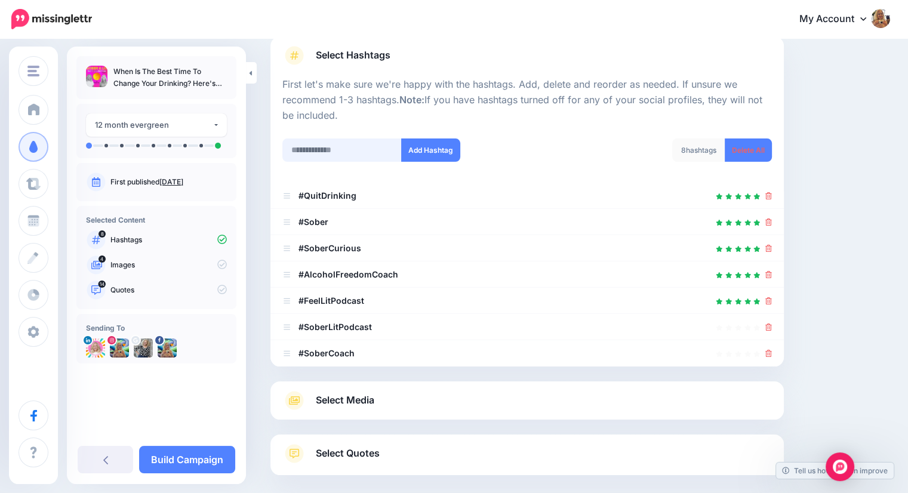
click at [345, 146] on input "text" at bounding box center [341, 149] width 119 height 23
click at [348, 399] on span "Select Media" at bounding box center [345, 400] width 58 height 16
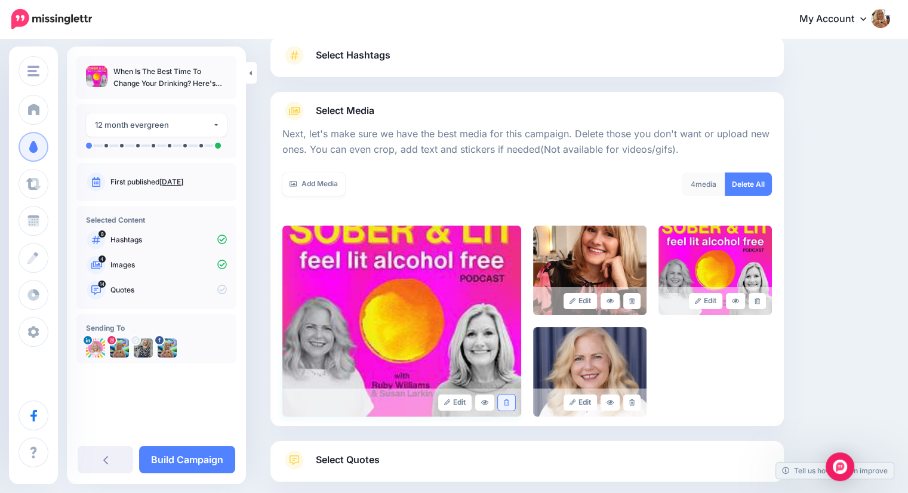
click at [505, 402] on link at bounding box center [506, 402] width 17 height 16
drag, startPoint x: 637, startPoint y: 403, endPoint x: 637, endPoint y: 389, distance: 14.3
click at [636, 403] on div "Edit Edit Edit" at bounding box center [526, 321] width 489 height 191
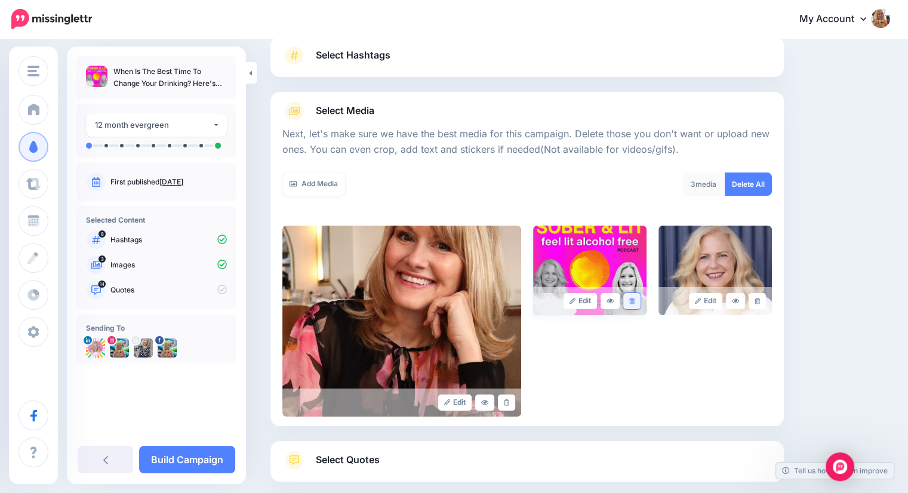
click at [634, 301] on icon at bounding box center [631, 301] width 5 height 7
click at [761, 300] on div "Edit Edit Edit" at bounding box center [526, 321] width 489 height 191
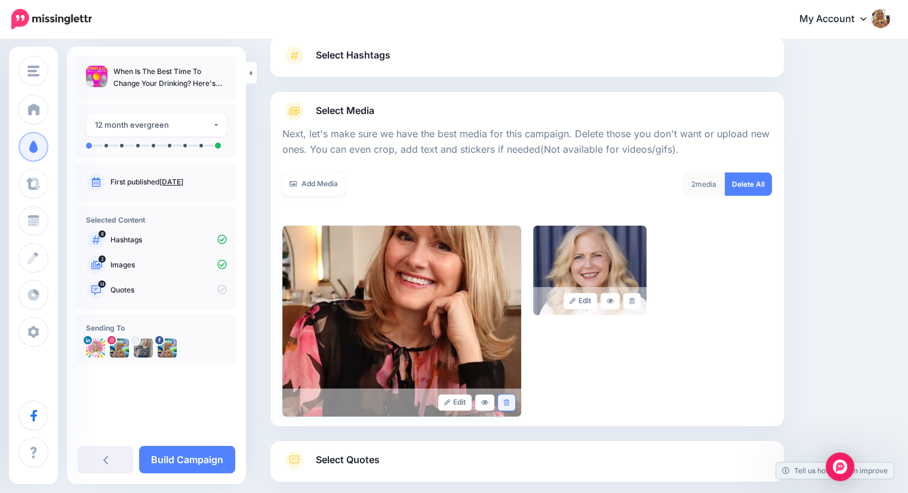
click at [509, 402] on icon at bounding box center [506, 402] width 5 height 7
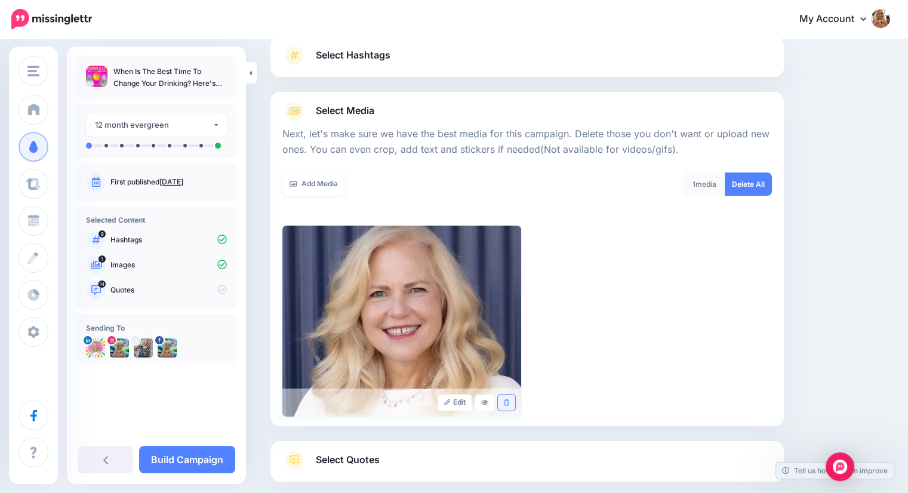
click at [508, 405] on icon at bounding box center [506, 402] width 5 height 7
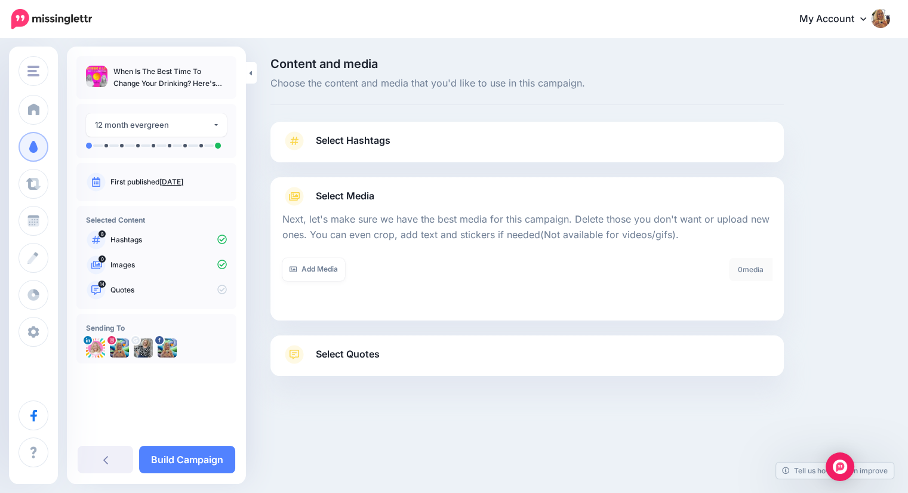
scroll to position [0, 0]
click at [315, 266] on link "Add Media" at bounding box center [313, 269] width 63 height 23
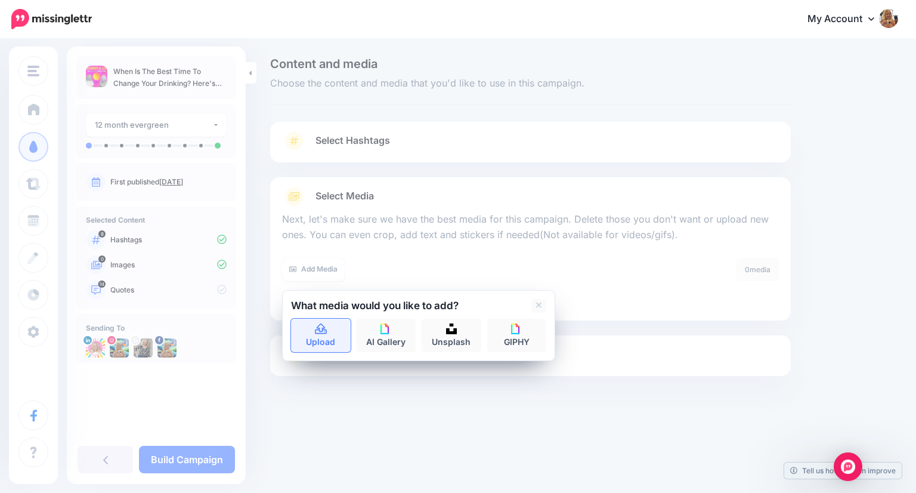
click at [321, 332] on icon at bounding box center [321, 329] width 14 height 11
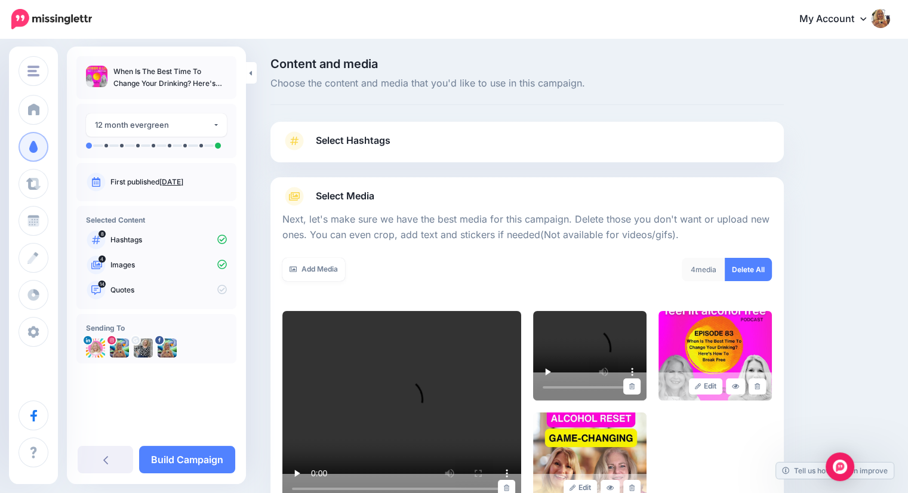
scroll to position [151, 0]
